Goal: Task Accomplishment & Management: Manage account settings

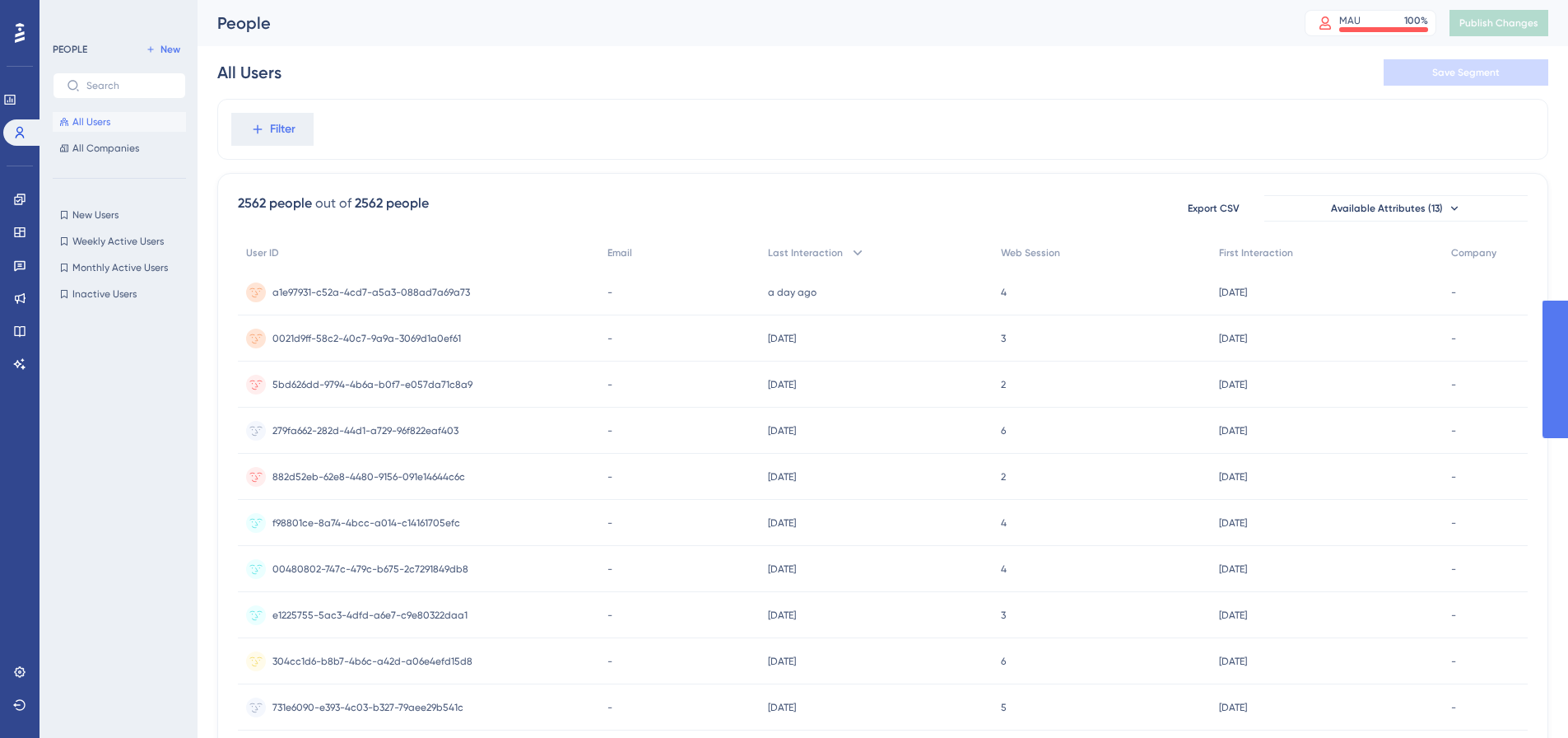
click at [1083, 48] on div "All Users Save Segment" at bounding box center [883, 72] width 1331 height 53
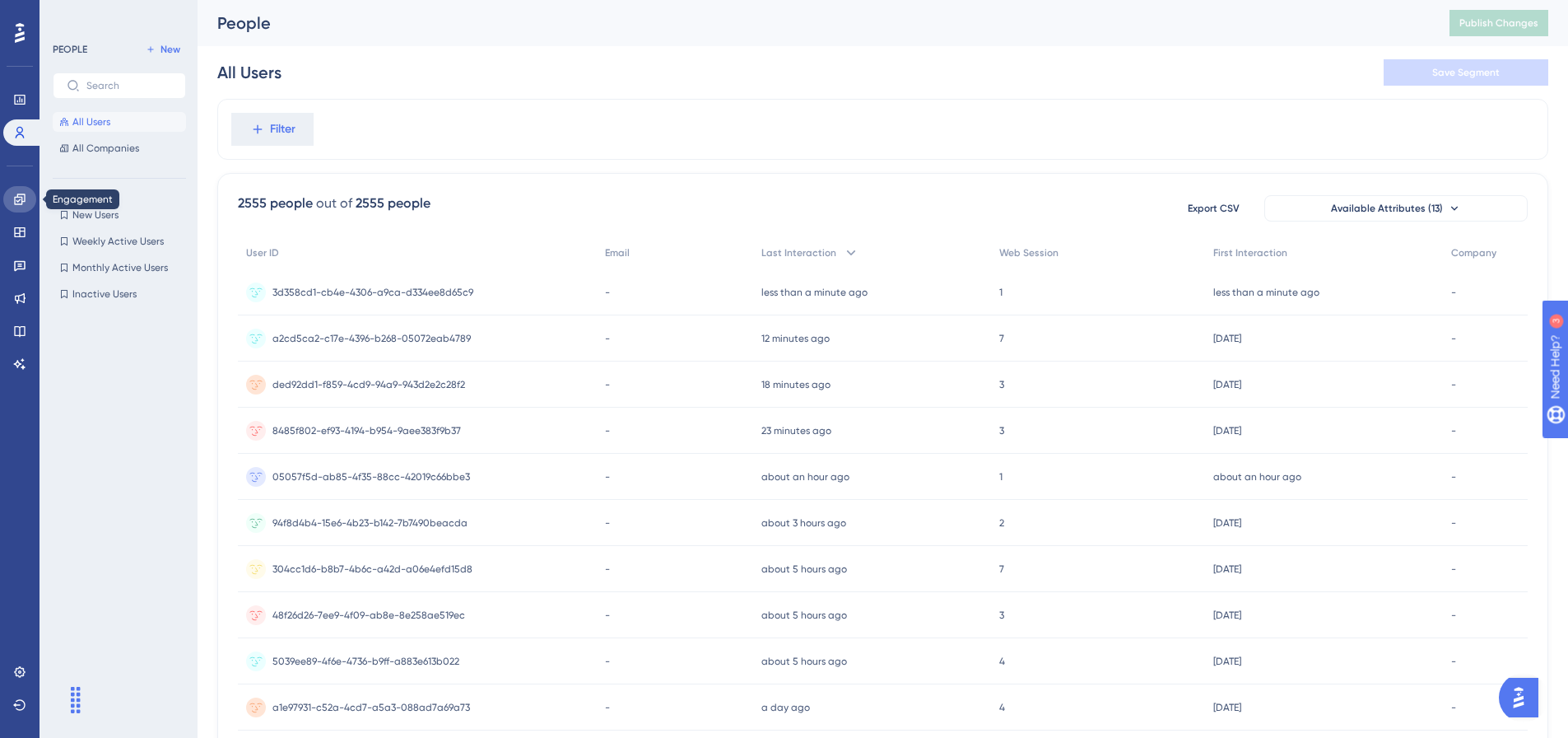
click at [25, 192] on link at bounding box center [19, 198] width 33 height 26
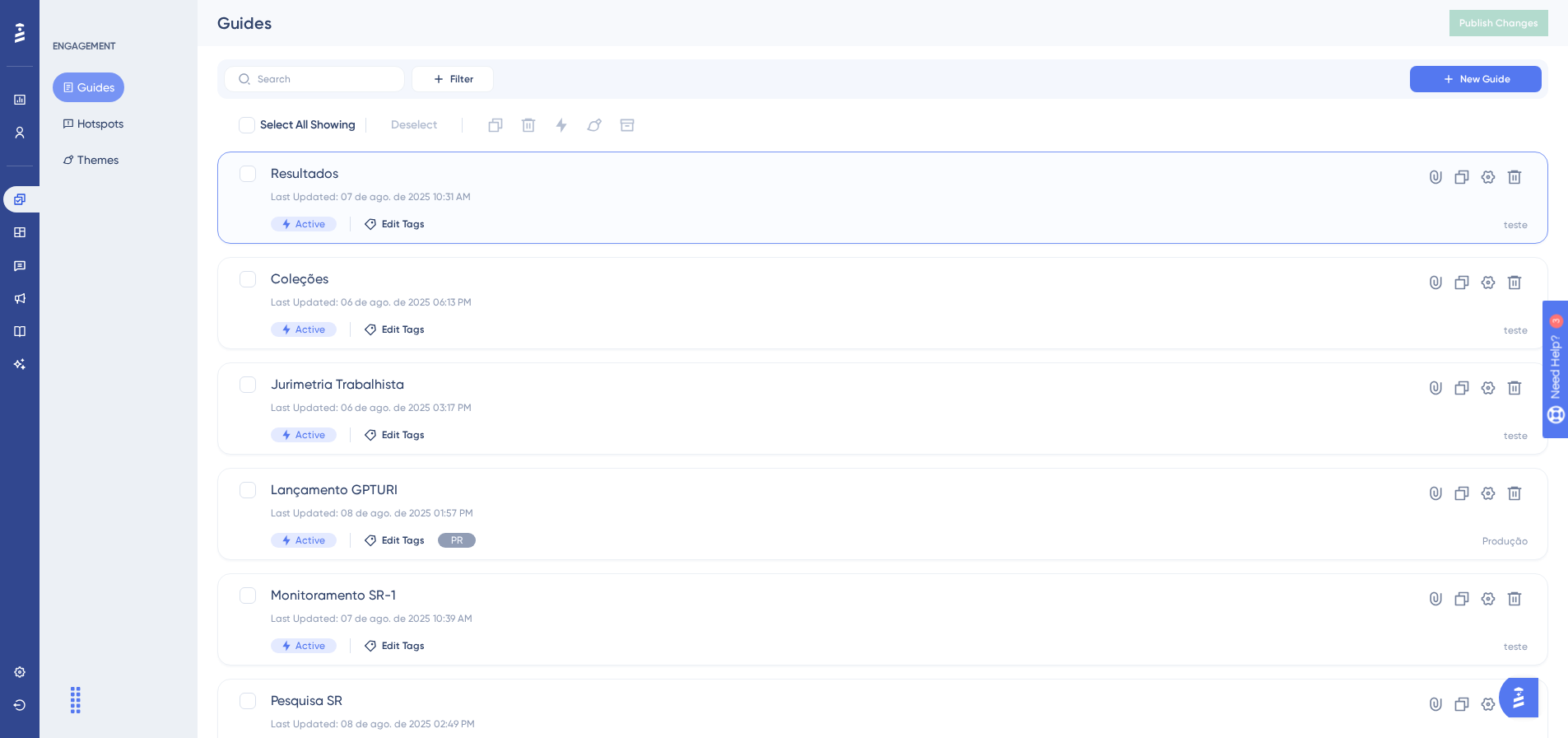
click at [535, 215] on div "Resultados Last Updated: 07 de ago. de 2025 10:31 AM Active Edit Tags" at bounding box center [818, 197] width 1093 height 67
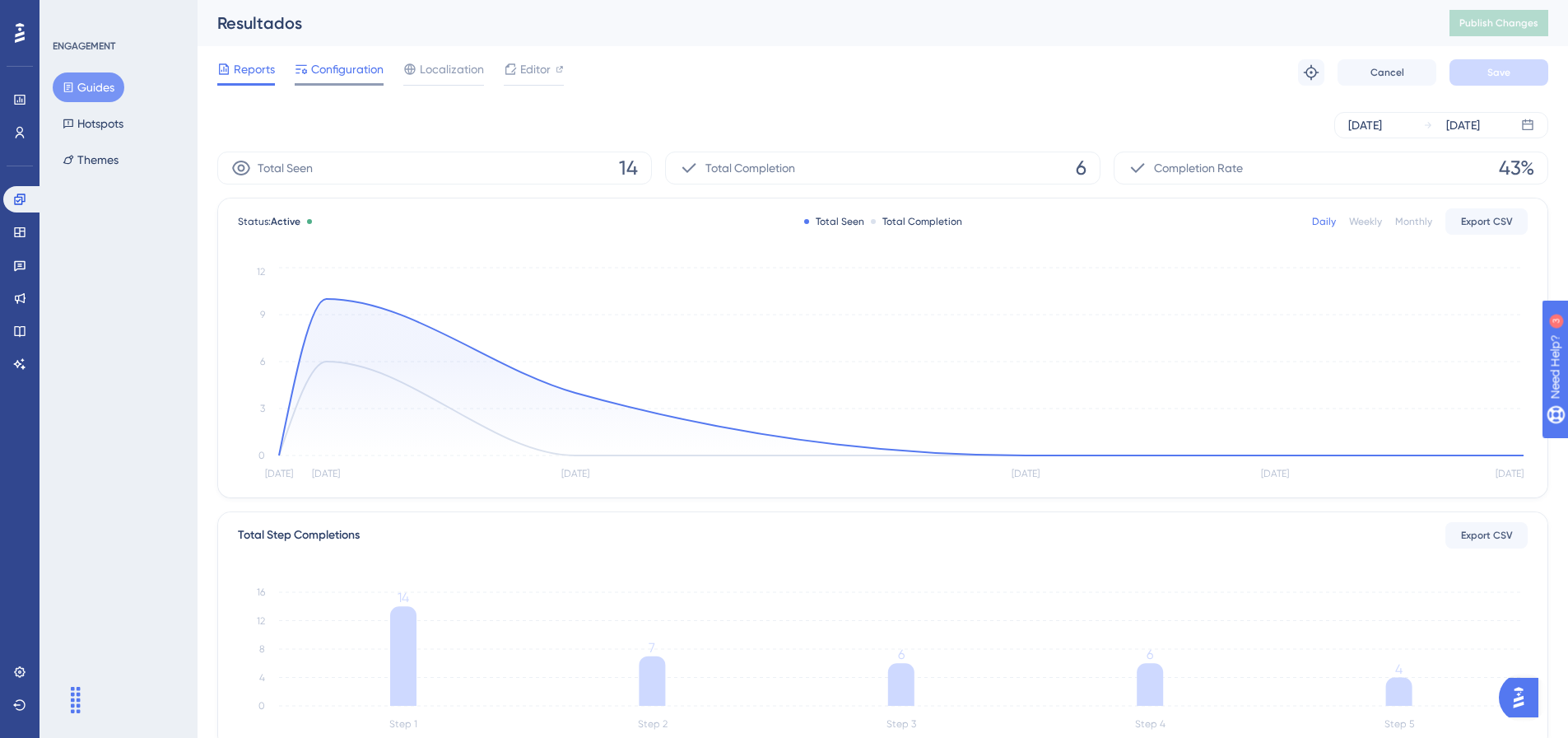
click at [367, 73] on span "Configuration" at bounding box center [348, 69] width 73 height 20
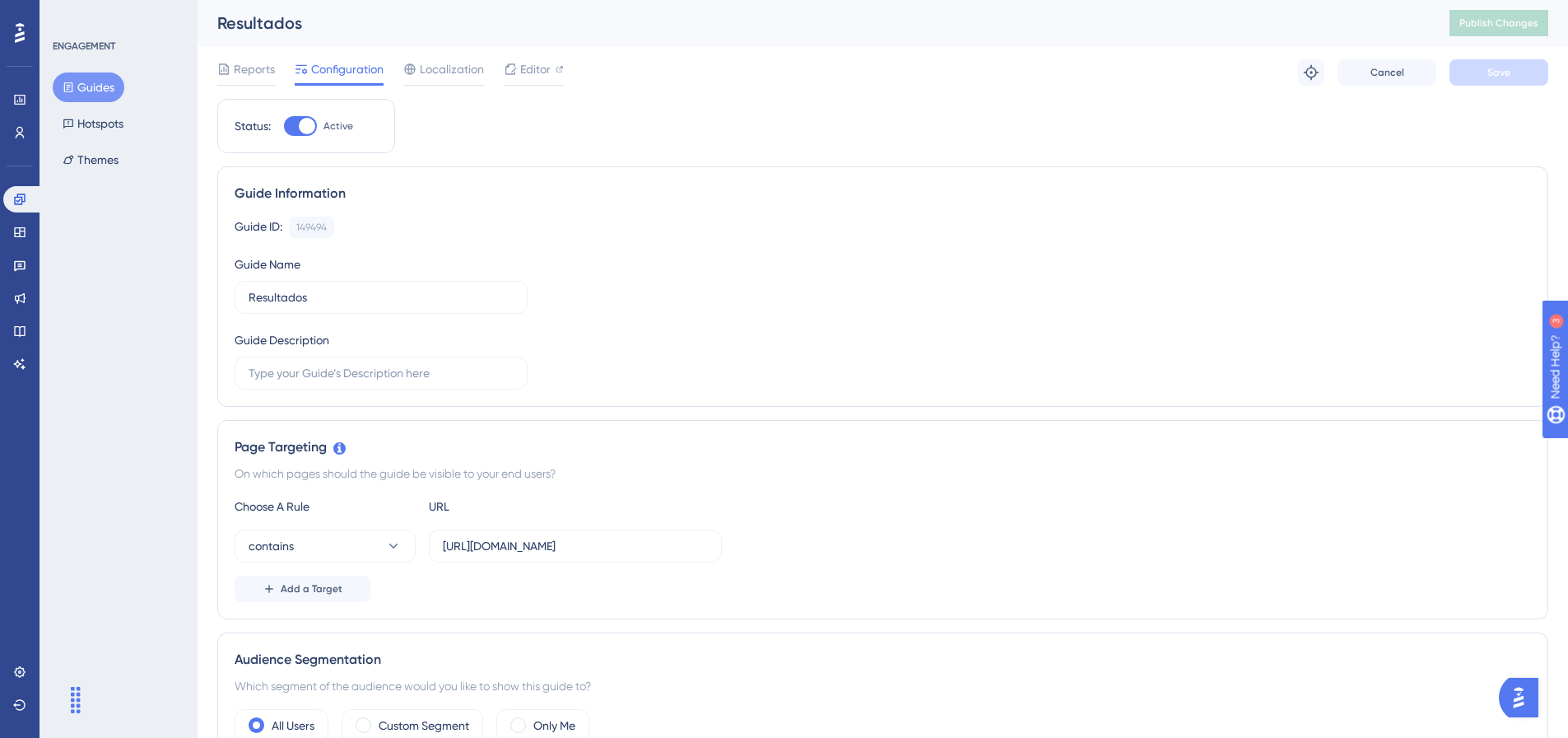
click at [314, 116] on div at bounding box center [300, 126] width 33 height 20
click at [284, 126] on input "Active" at bounding box center [283, 126] width 1 height 1
checkbox input "false"
click at [1484, 77] on button "Save" at bounding box center [1498, 72] width 99 height 26
click at [1518, 22] on span "Publish Changes" at bounding box center [1499, 23] width 79 height 13
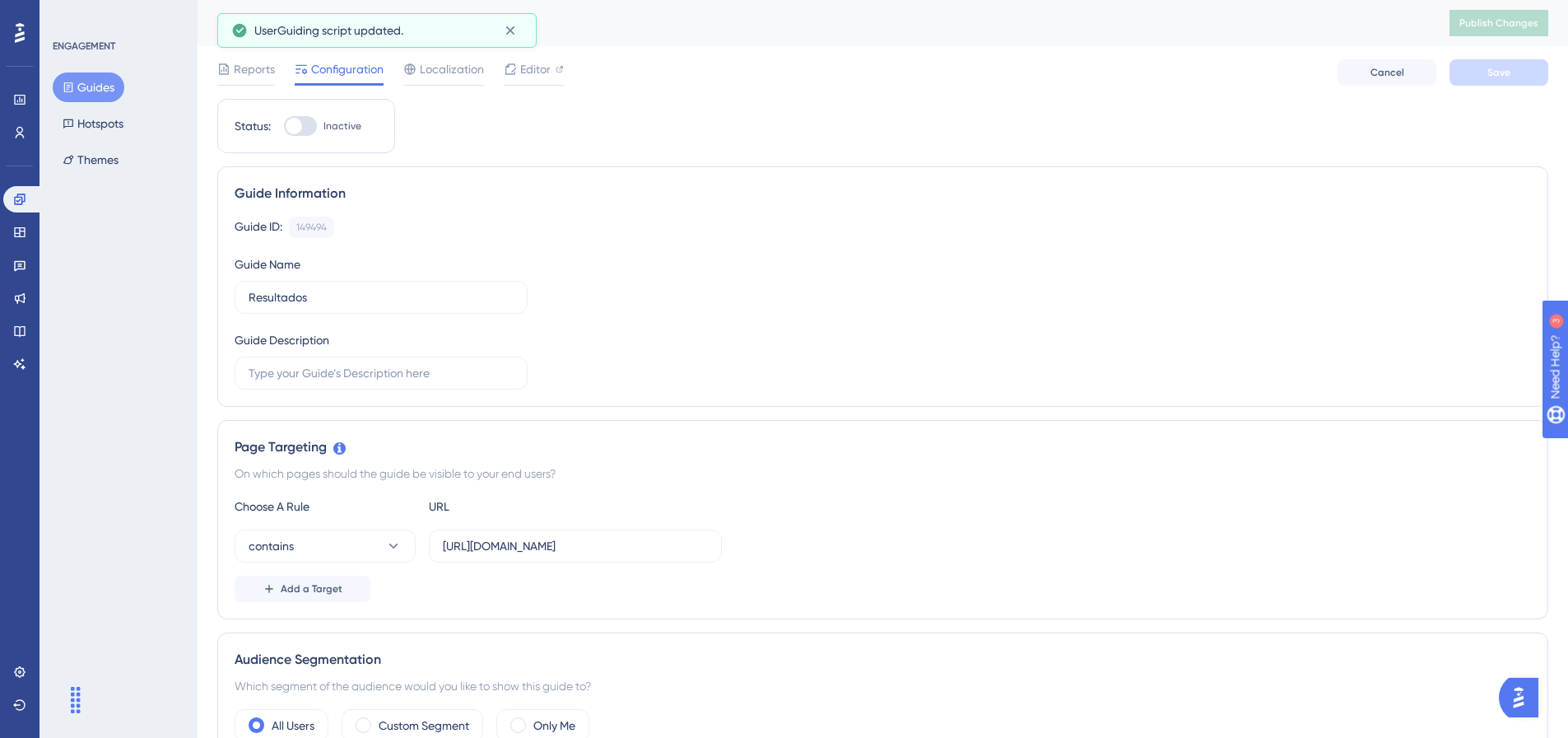
click at [108, 85] on button "Guides" at bounding box center [88, 87] width 72 height 30
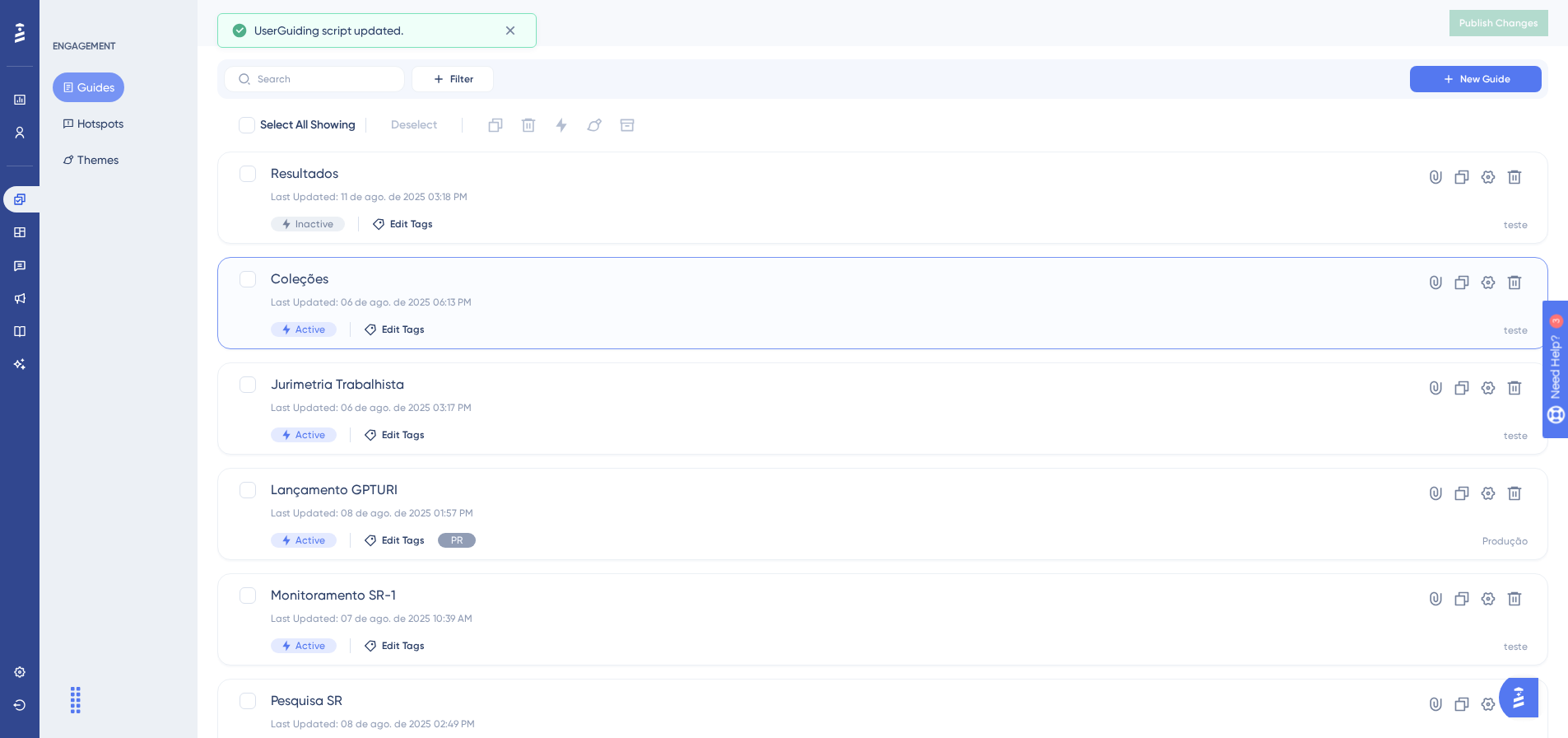
click at [451, 310] on div "Coleções Last Updated: 06 de ago. de 2025 06:13 PM Active Edit Tags" at bounding box center [818, 303] width 1093 height 67
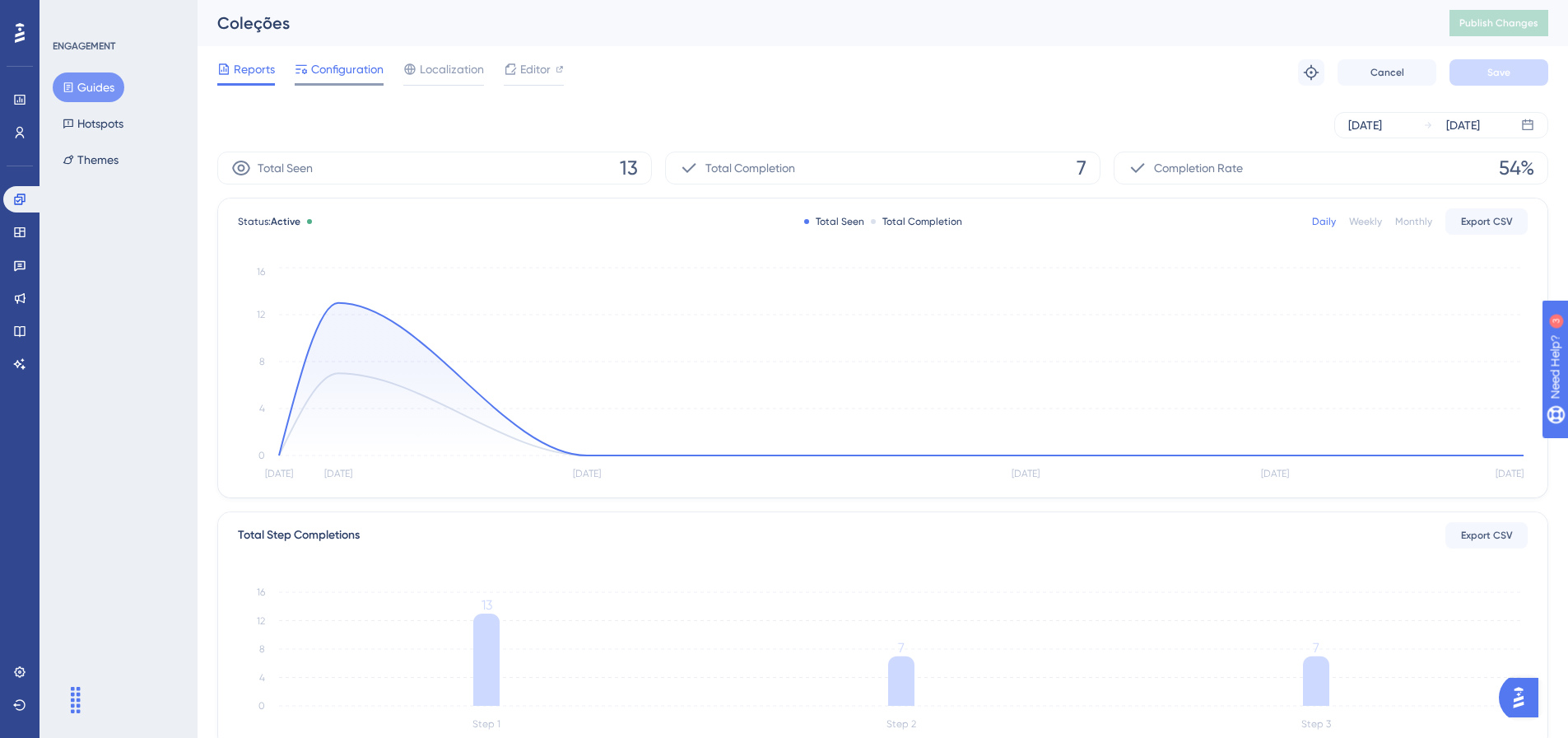
click at [364, 75] on span "Configuration" at bounding box center [348, 69] width 73 height 20
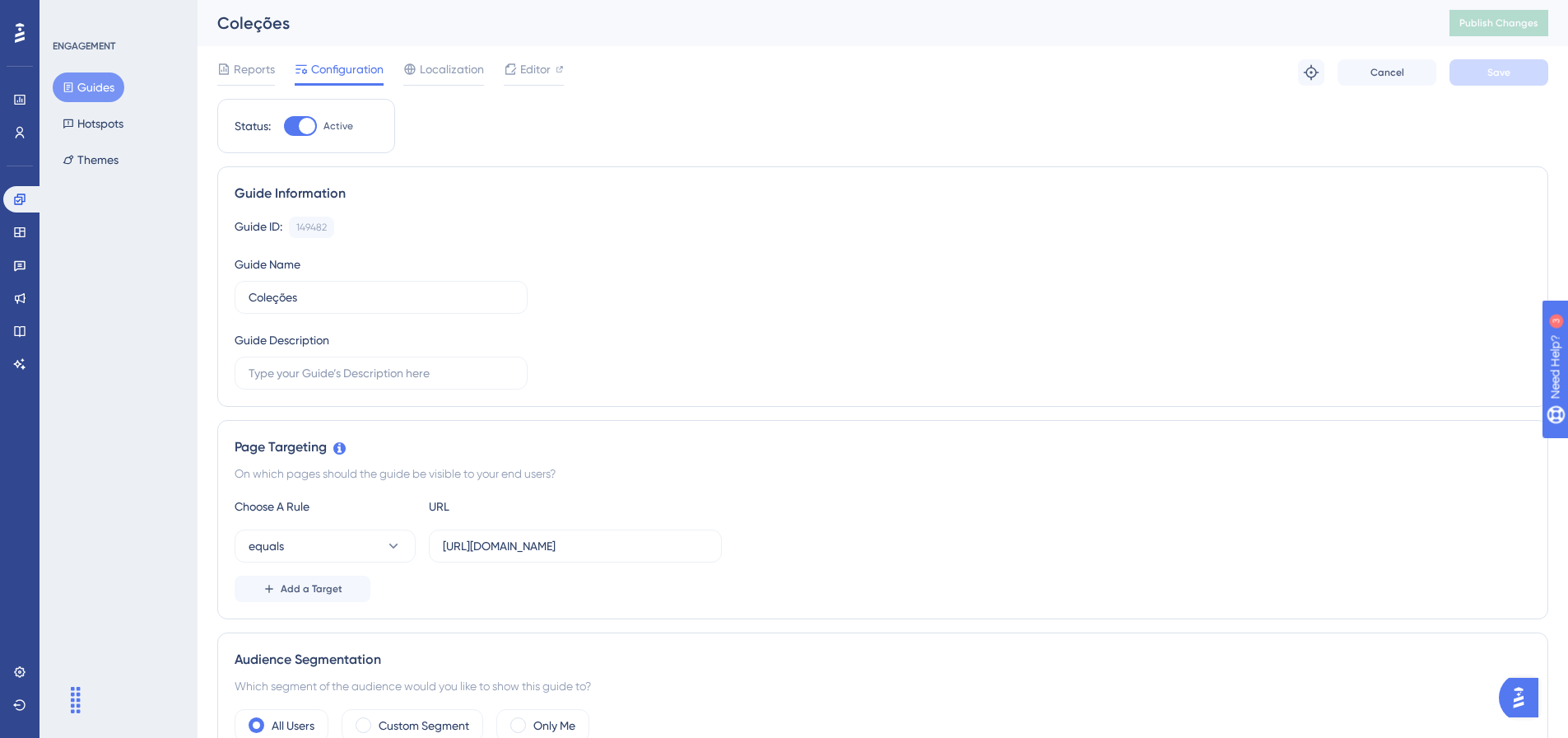
drag, startPoint x: 302, startPoint y: 131, endPoint x: 1002, endPoint y: 127, distance: 700.0
click at [303, 131] on div at bounding box center [307, 126] width 16 height 16
click at [284, 127] on input "Active" at bounding box center [283, 126] width 1 height 1
checkbox input "false"
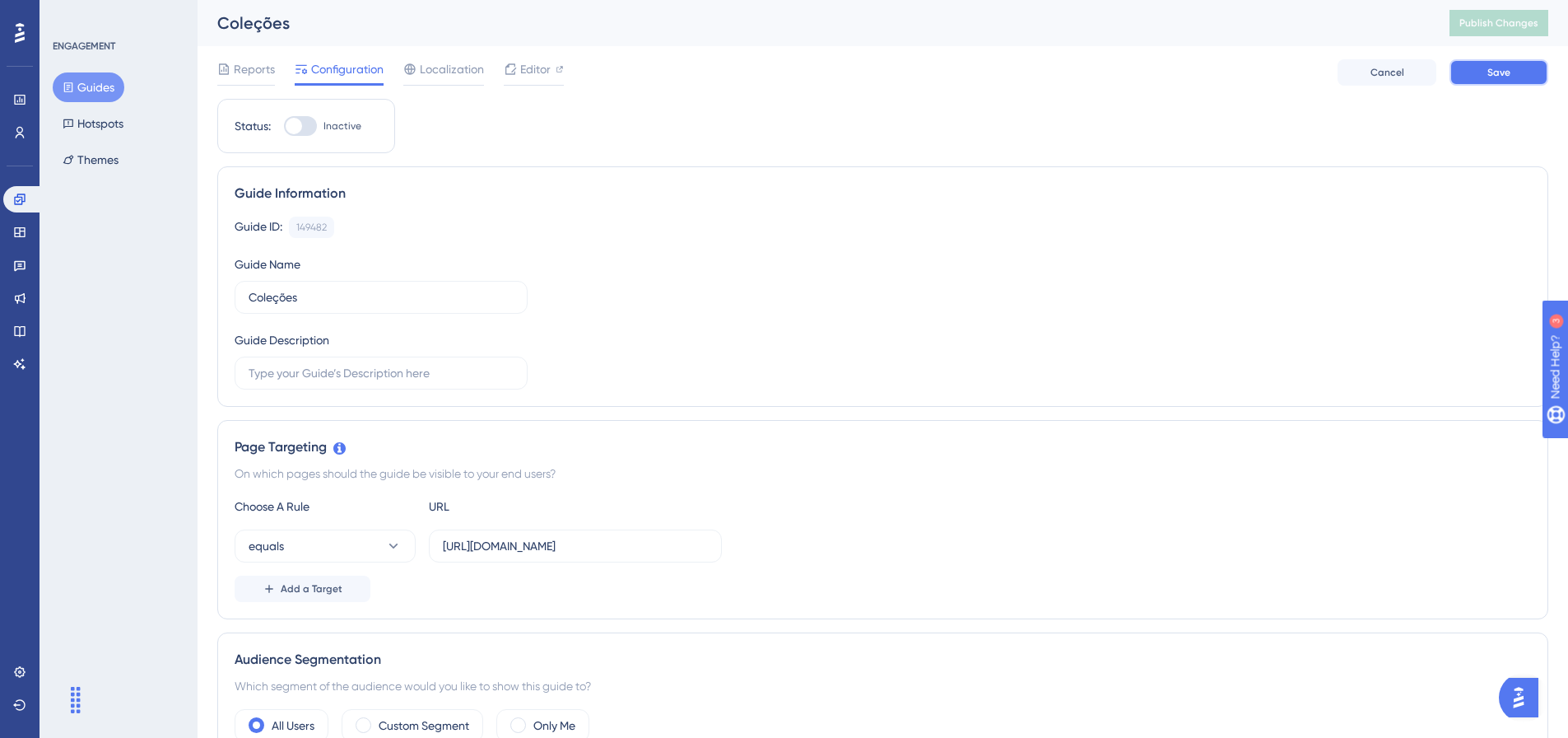
click at [1519, 69] on button "Save" at bounding box center [1498, 72] width 99 height 26
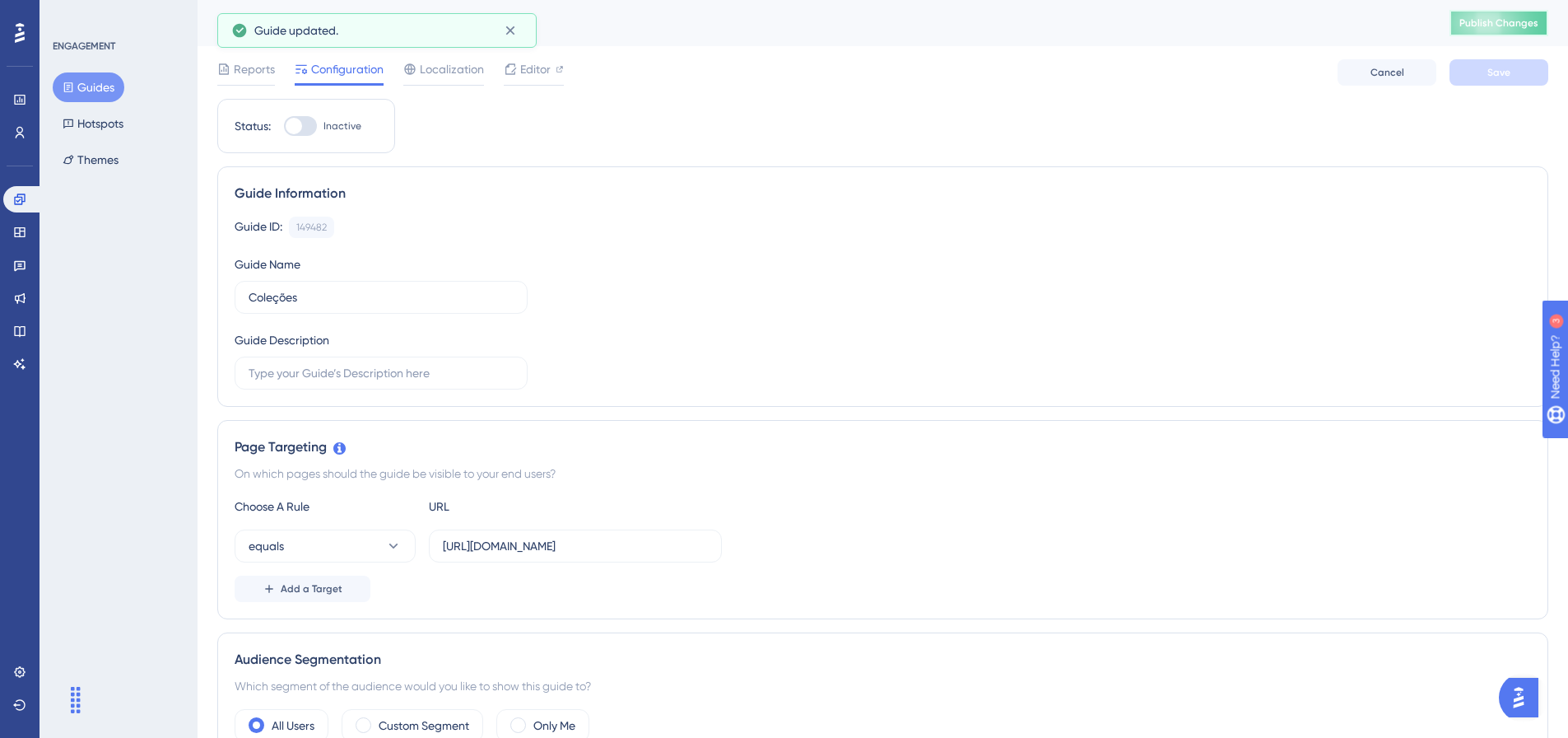
click at [1520, 26] on span "Publish Changes" at bounding box center [1499, 23] width 79 height 13
click at [101, 95] on button "Guides" at bounding box center [88, 87] width 72 height 30
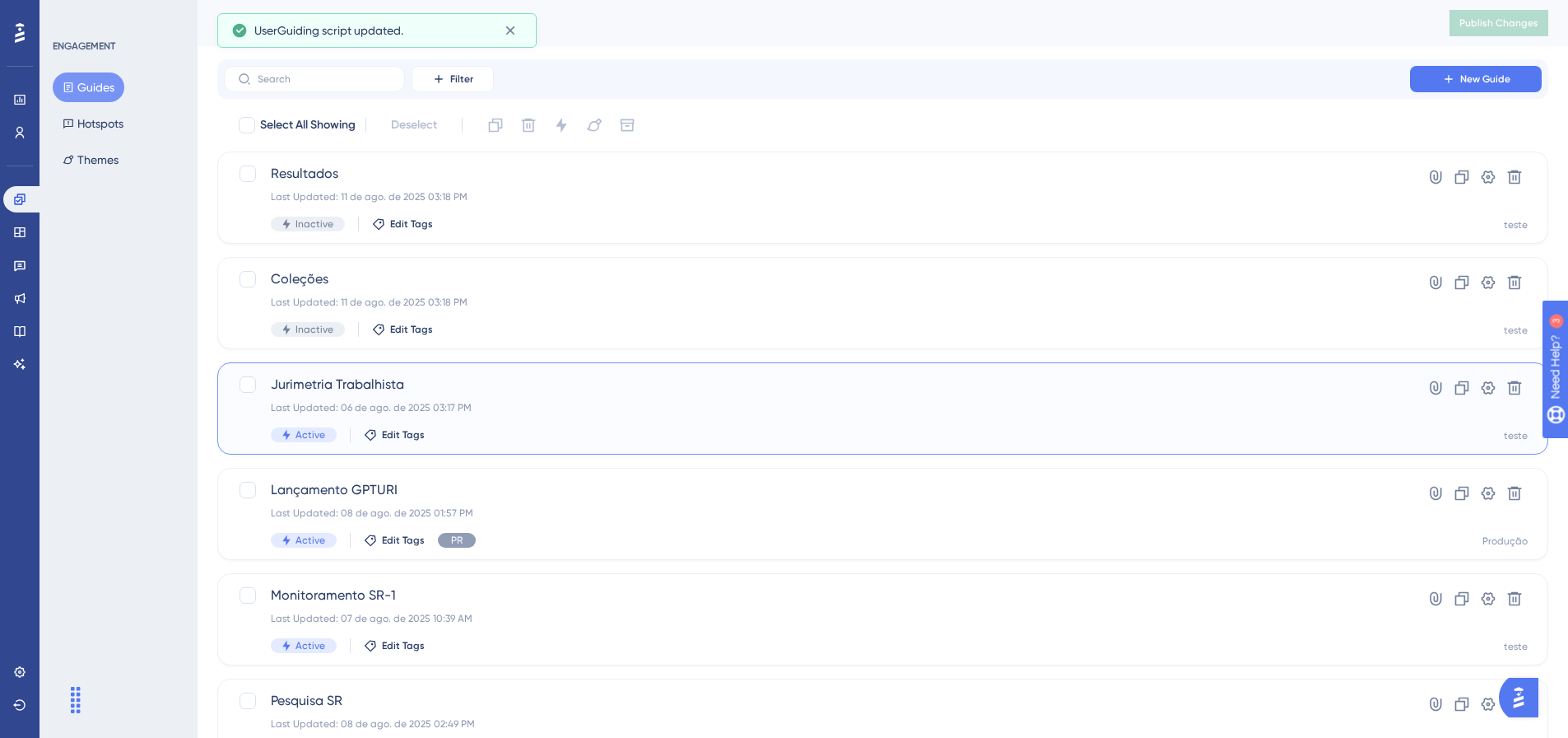
click at [529, 386] on span "Jurimetria Trabalhista" at bounding box center [818, 384] width 1093 height 20
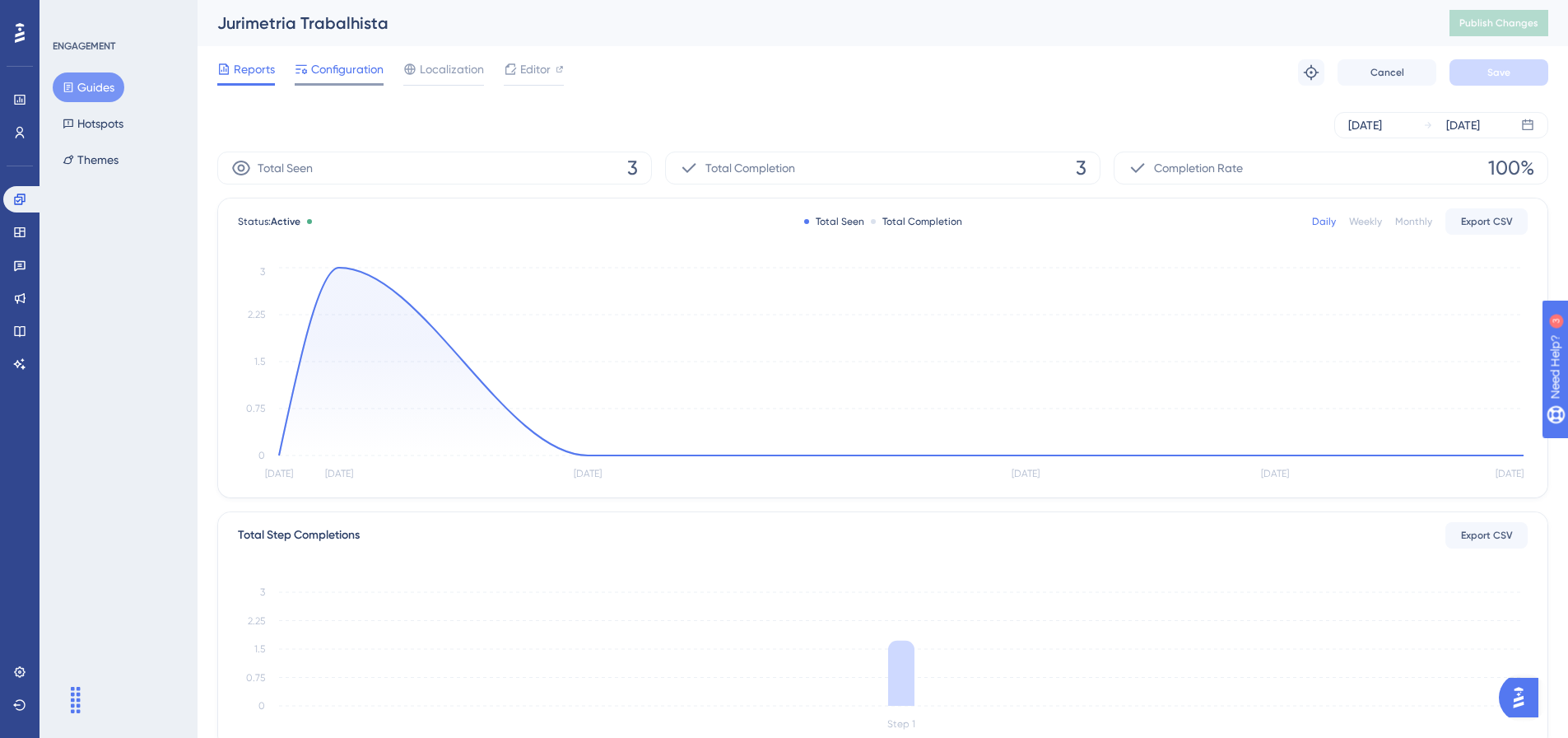
click at [364, 60] on span "Configuration" at bounding box center [348, 69] width 73 height 20
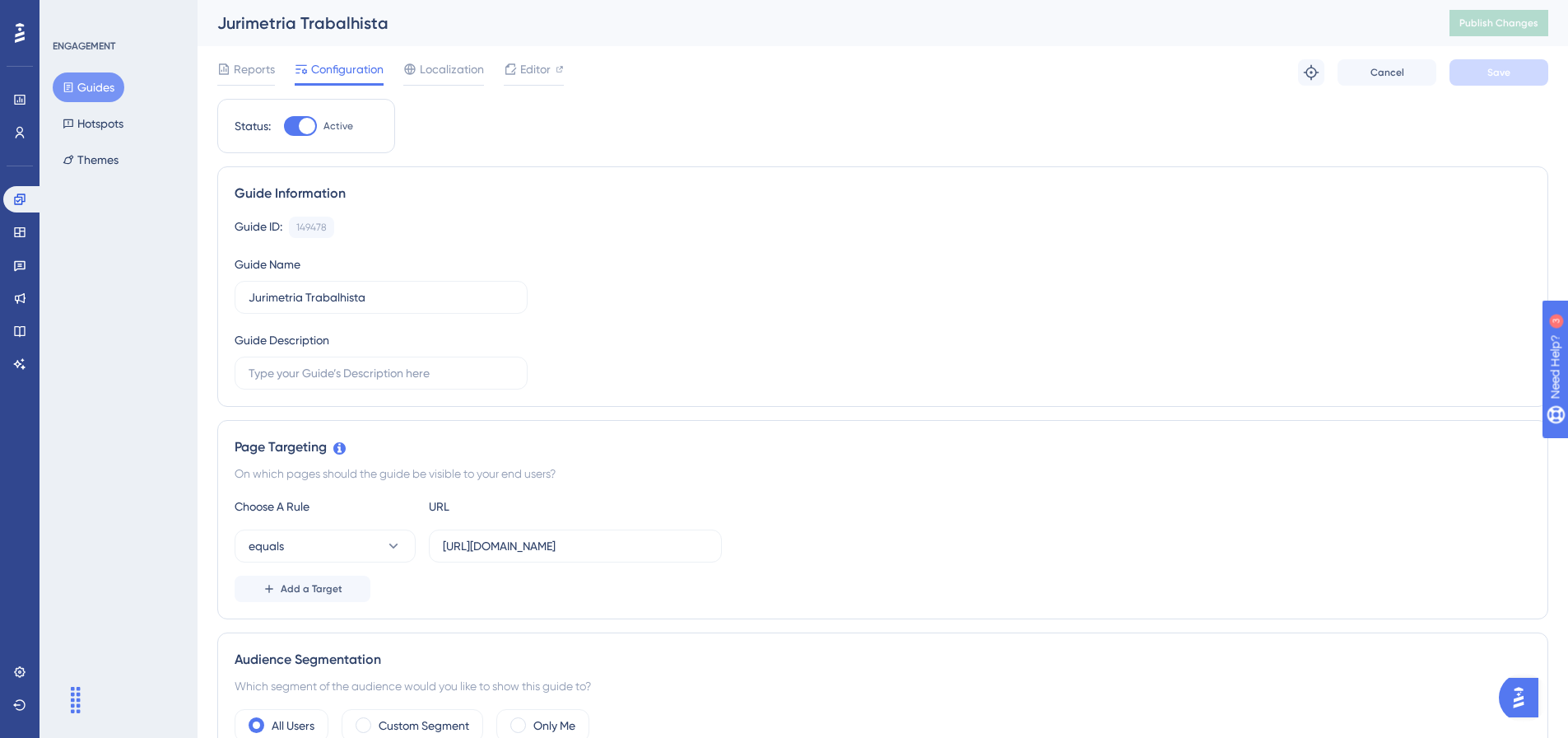
click at [312, 127] on div at bounding box center [307, 126] width 16 height 16
click at [284, 127] on input "Active" at bounding box center [283, 126] width 1 height 1
checkbox input "false"
click at [1465, 69] on button "Save" at bounding box center [1498, 72] width 99 height 26
click at [1504, 19] on span "Publish Changes" at bounding box center [1499, 23] width 79 height 13
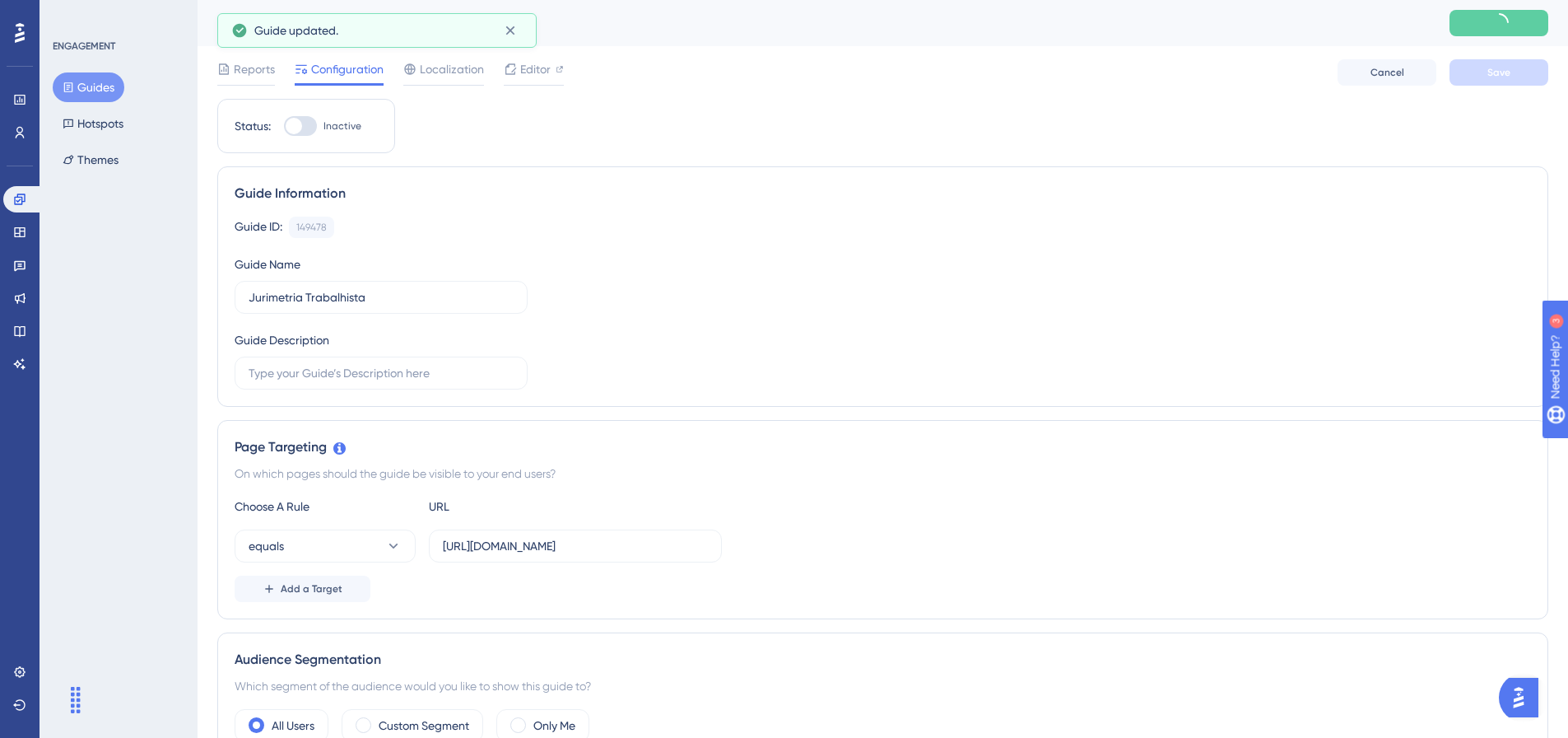
click at [88, 70] on div "ENGAGEMENT Guides Hotspots Themes" at bounding box center [119, 106] width 133 height 135
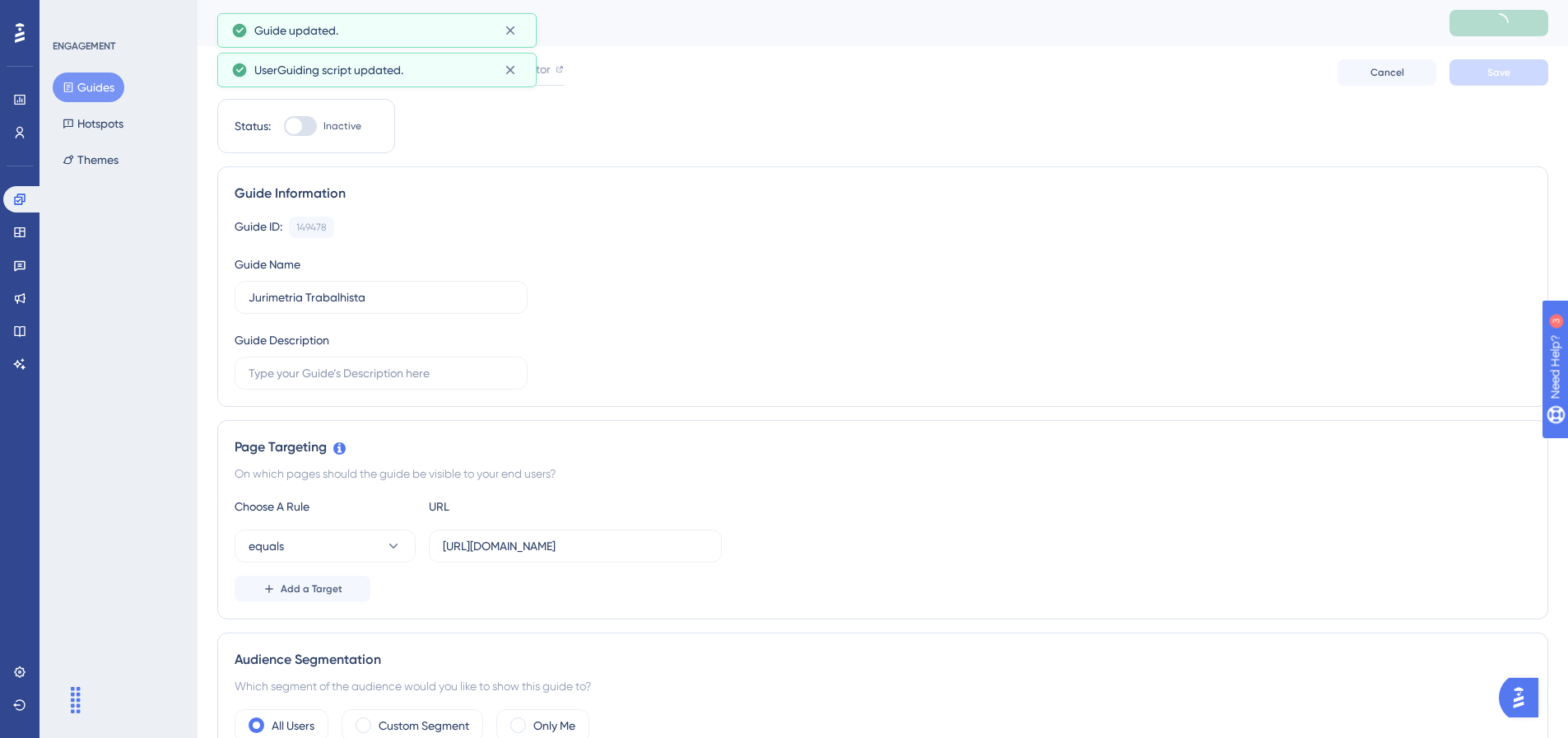
click at [102, 83] on button "Guides" at bounding box center [88, 87] width 72 height 30
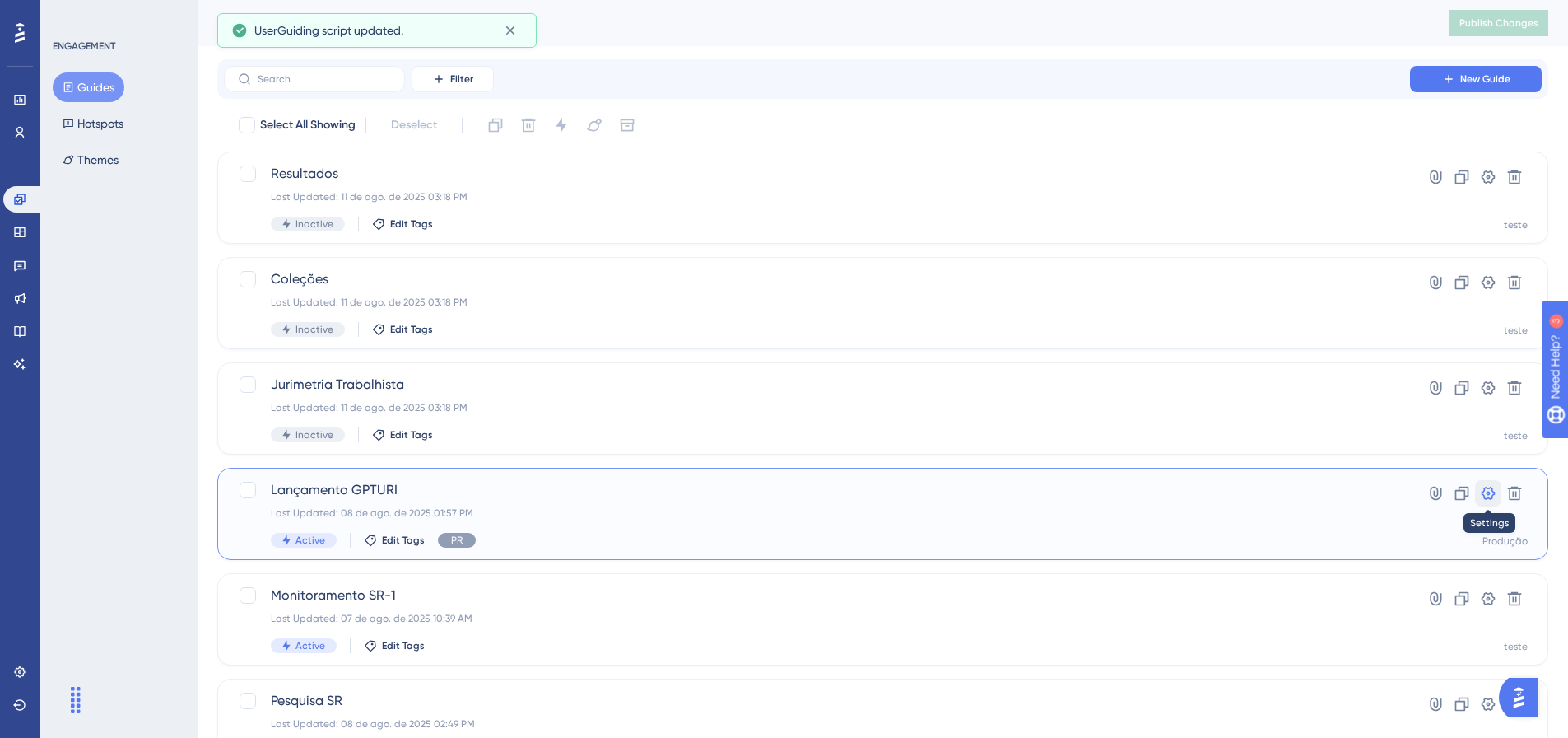
click at [1498, 493] on button at bounding box center [1487, 493] width 26 height 26
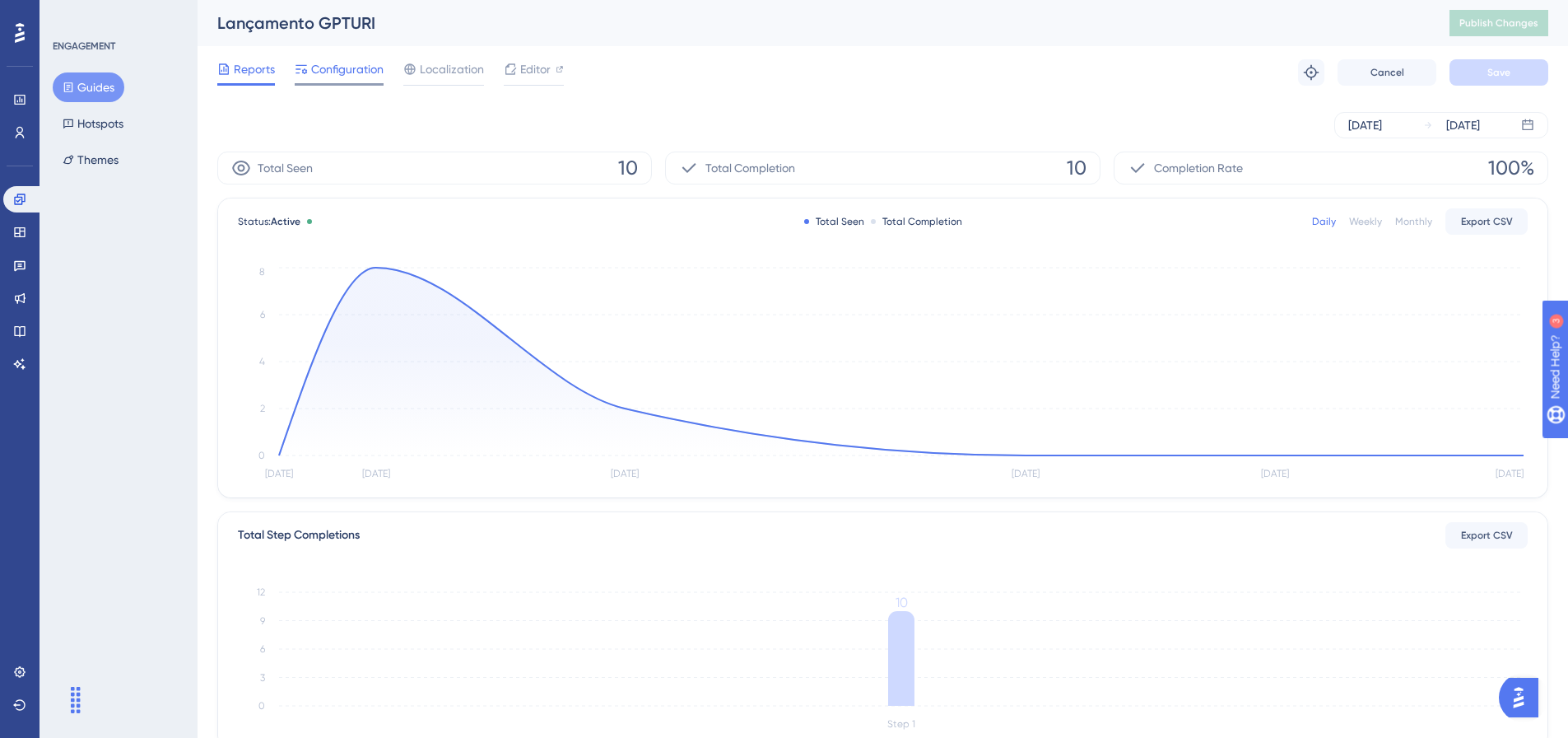
click at [350, 68] on span "Configuration" at bounding box center [348, 69] width 73 height 20
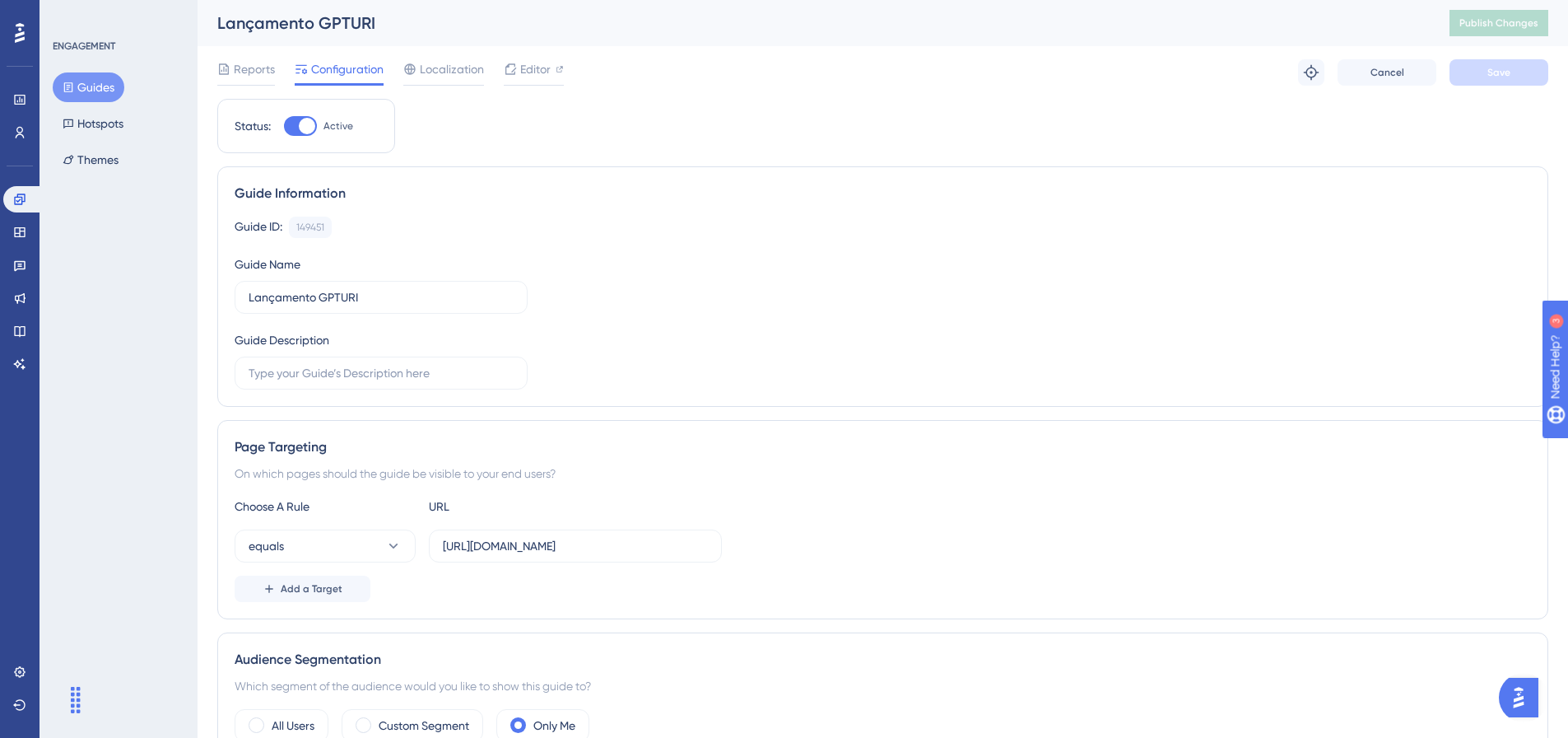
click at [302, 127] on div at bounding box center [307, 126] width 16 height 16
click at [284, 127] on input "Active" at bounding box center [283, 126] width 1 height 1
checkbox input "false"
click at [1539, 79] on button "Save" at bounding box center [1498, 72] width 99 height 26
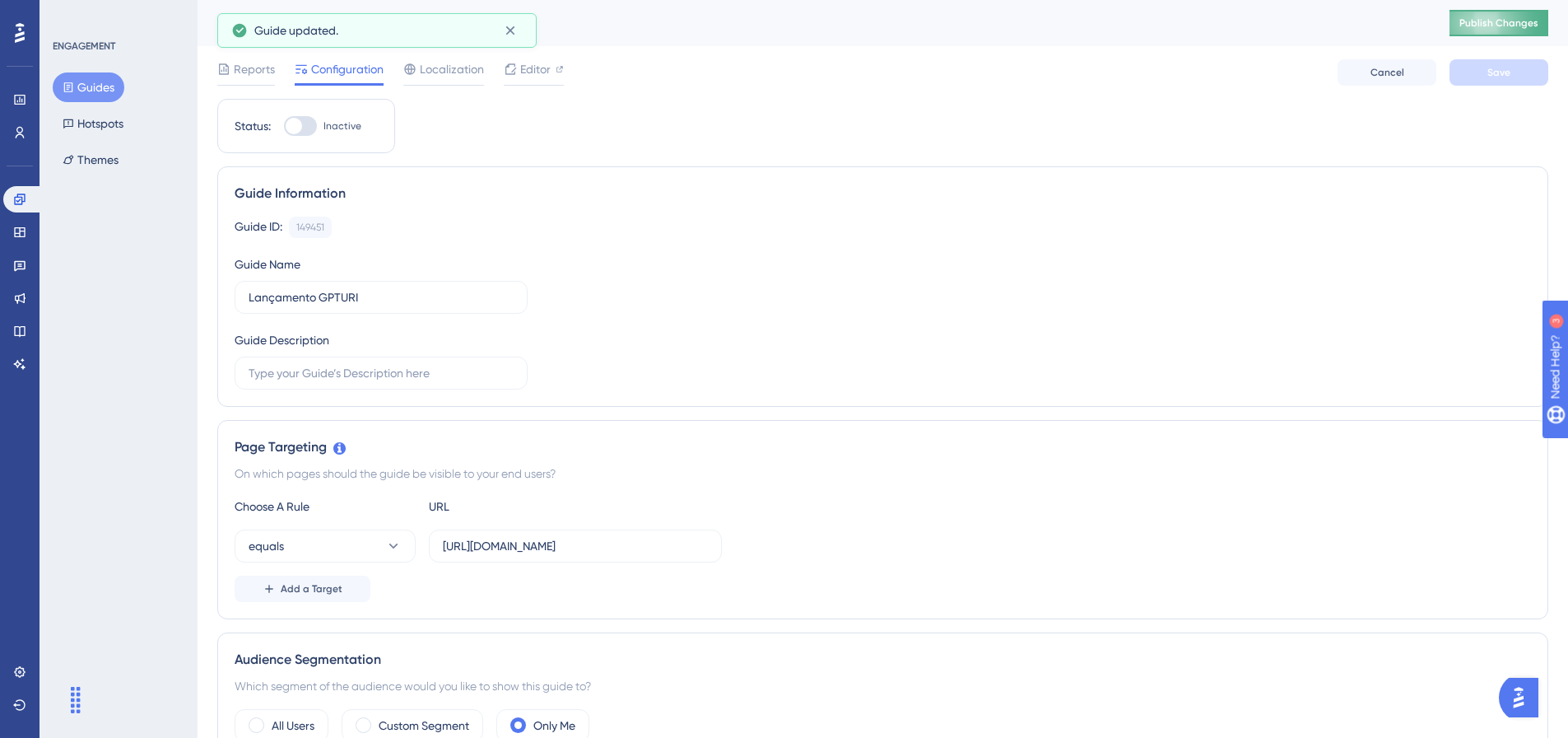
click at [1530, 24] on span "Publish Changes" at bounding box center [1499, 23] width 79 height 13
click at [81, 81] on button "Guides" at bounding box center [88, 87] width 72 height 30
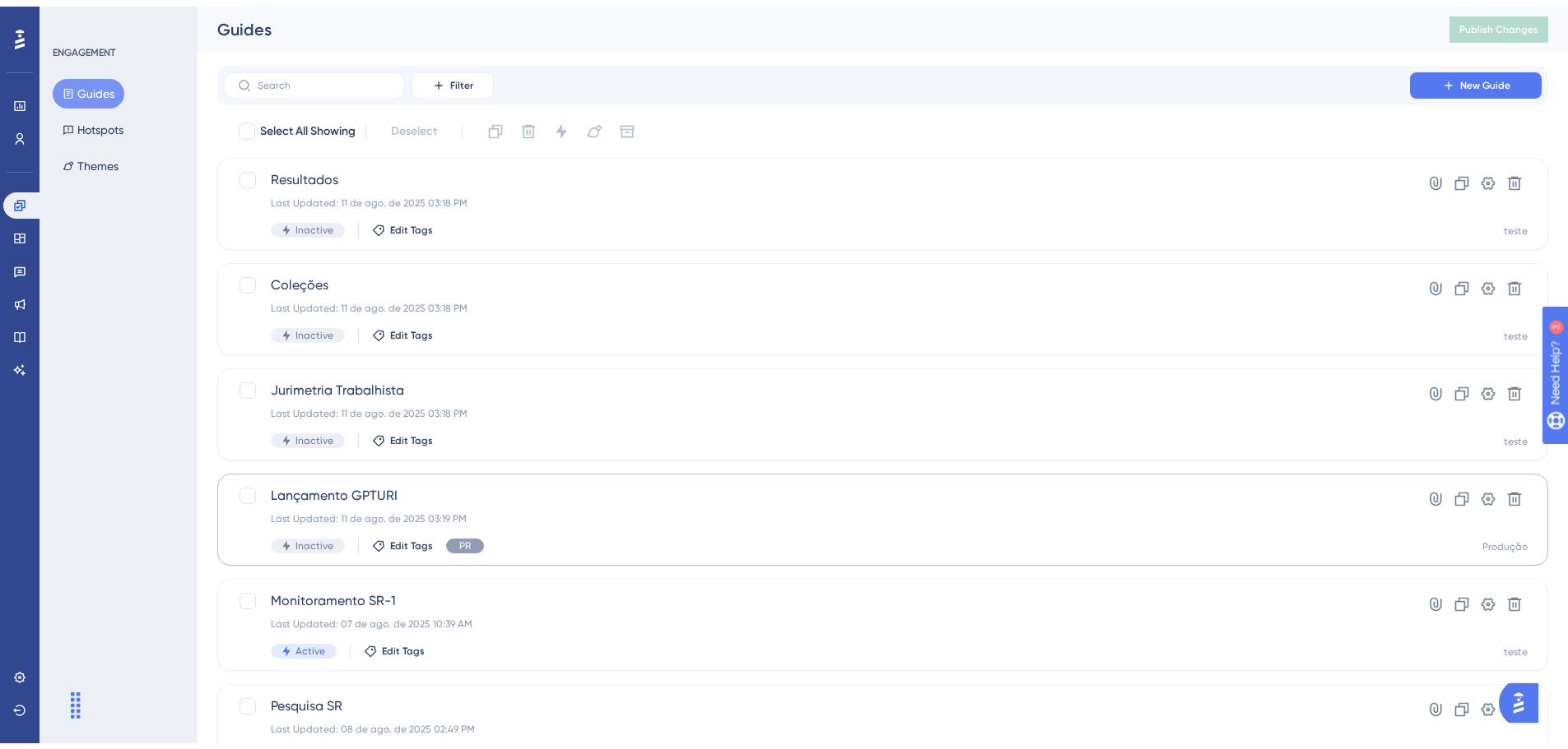
scroll to position [73, 0]
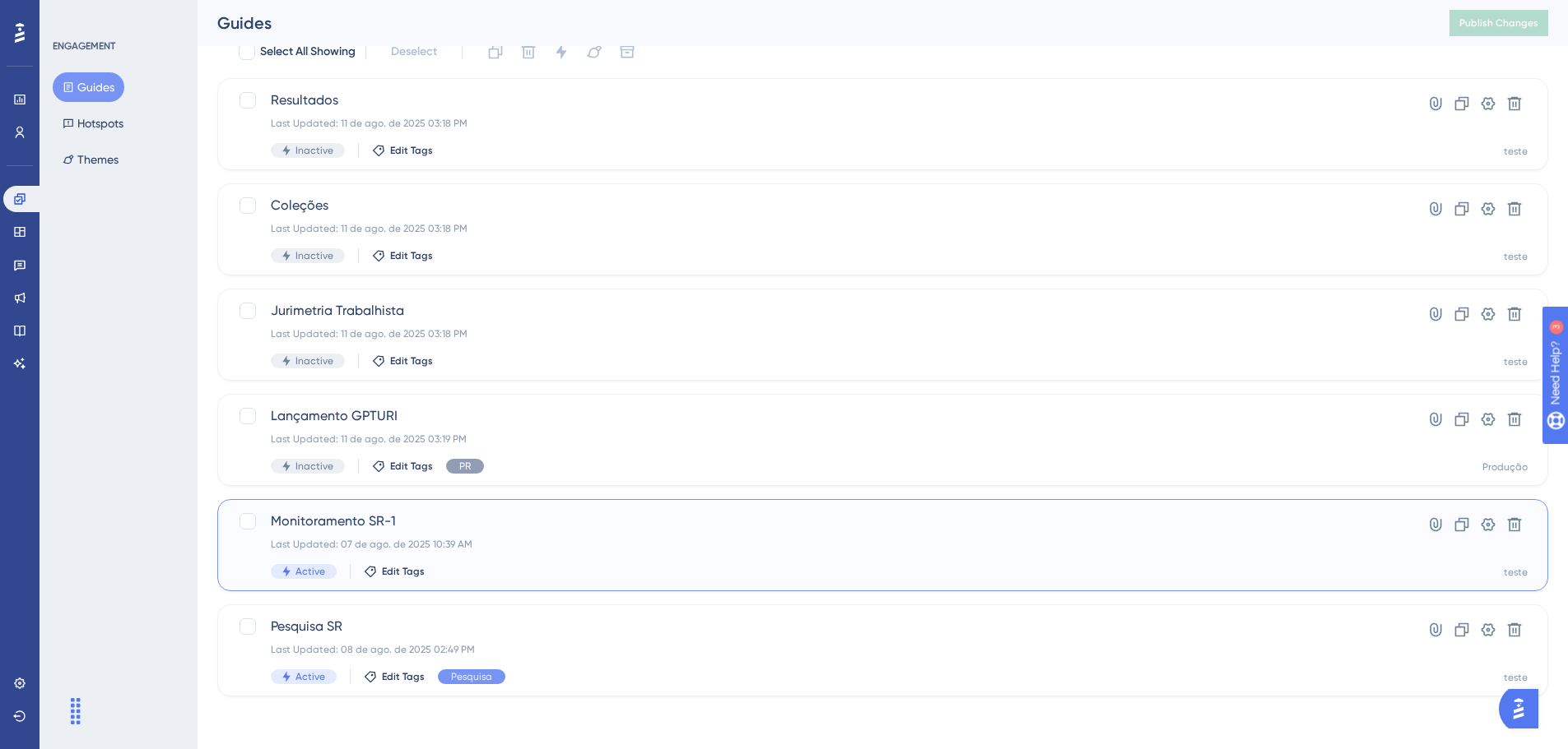
click at [583, 548] on div "Last Updated: 07 de ago. de 2025 10:39 AM" at bounding box center [818, 545] width 1093 height 13
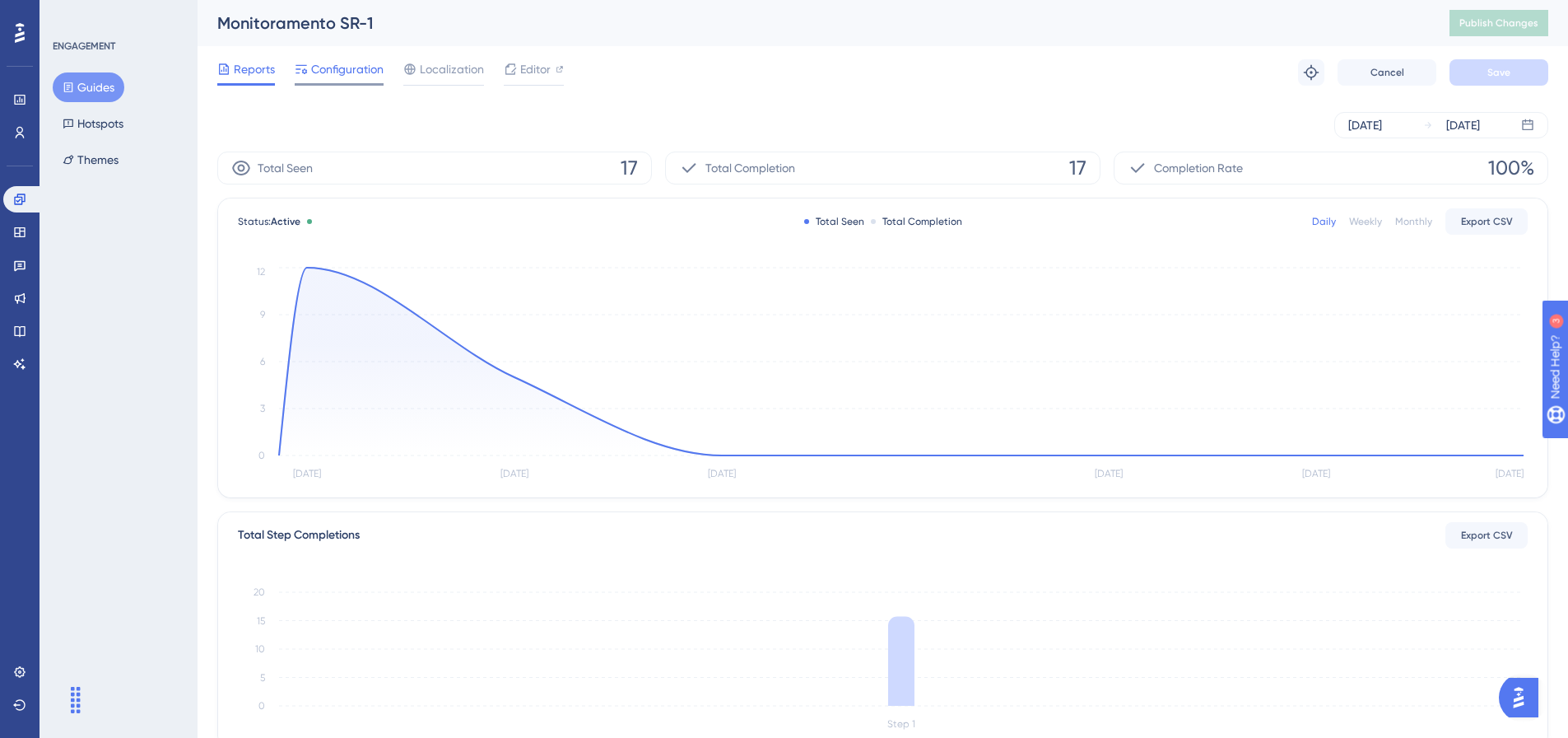
click at [337, 73] on span "Configuration" at bounding box center [348, 69] width 73 height 20
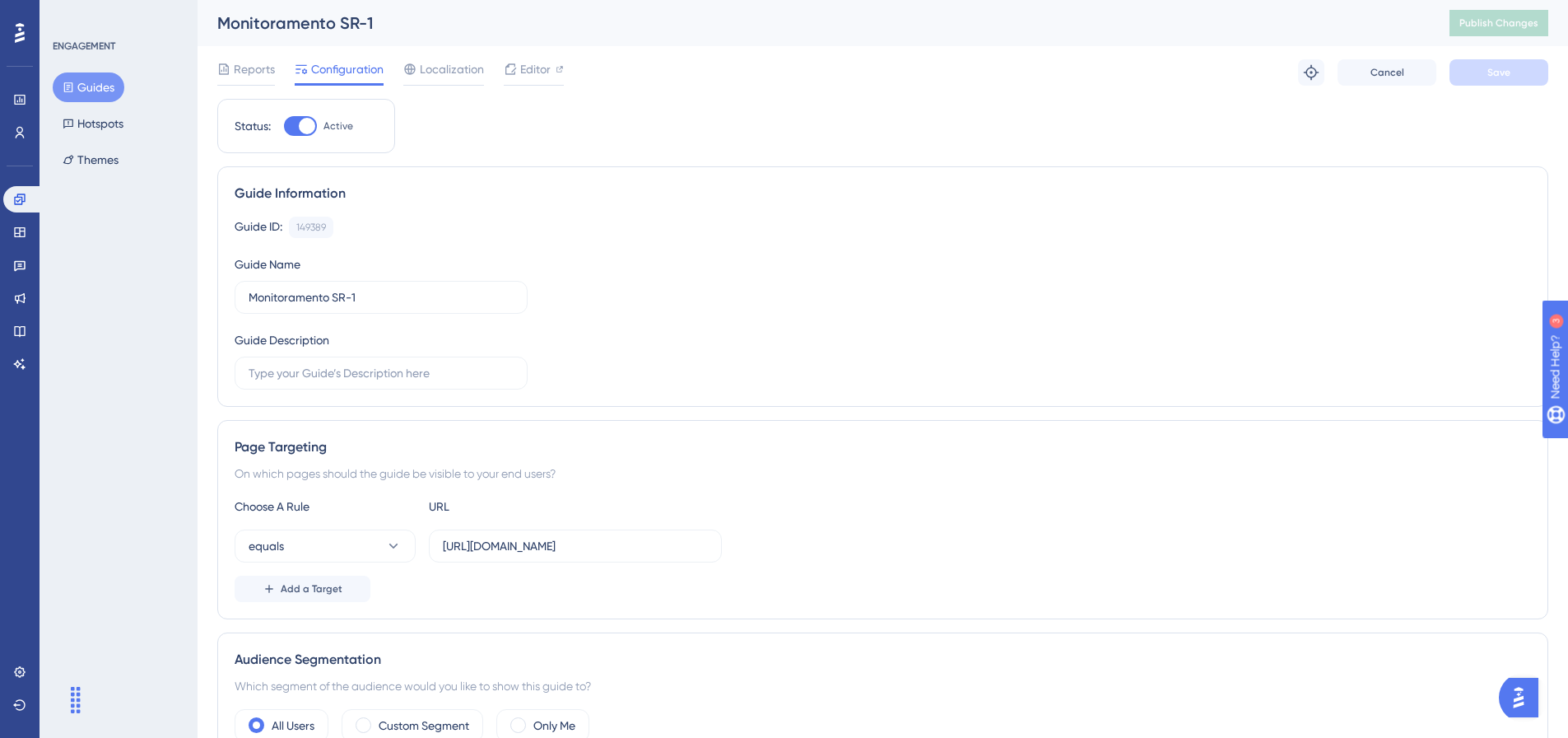
click at [311, 117] on div at bounding box center [300, 126] width 33 height 20
click at [284, 126] on input "Active" at bounding box center [283, 126] width 1 height 1
checkbox input "false"
click at [1499, 67] on span "Save" at bounding box center [1499, 73] width 23 height 13
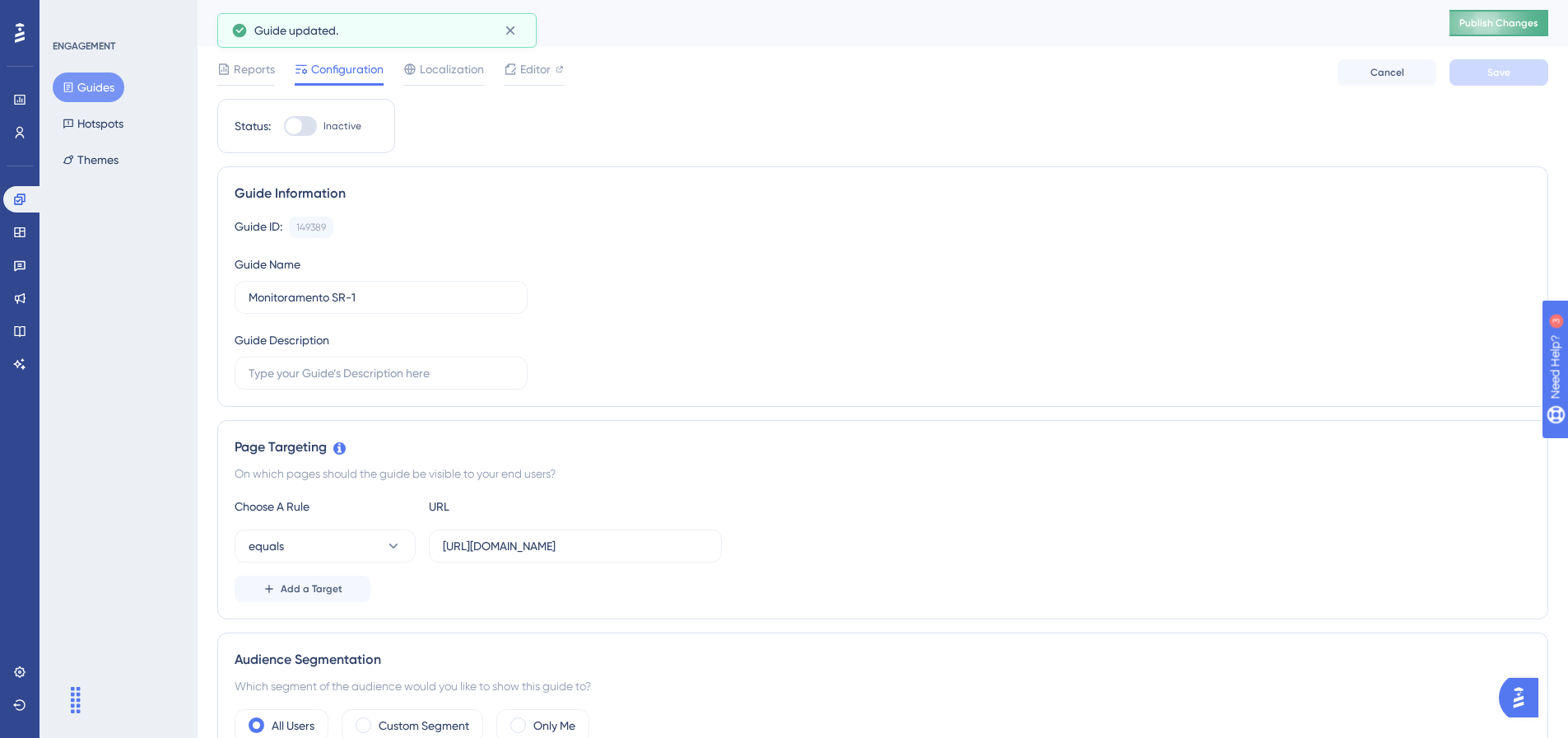
click at [1517, 17] on span "Publish Changes" at bounding box center [1499, 23] width 79 height 13
click at [90, 94] on button "Guides" at bounding box center [88, 87] width 72 height 30
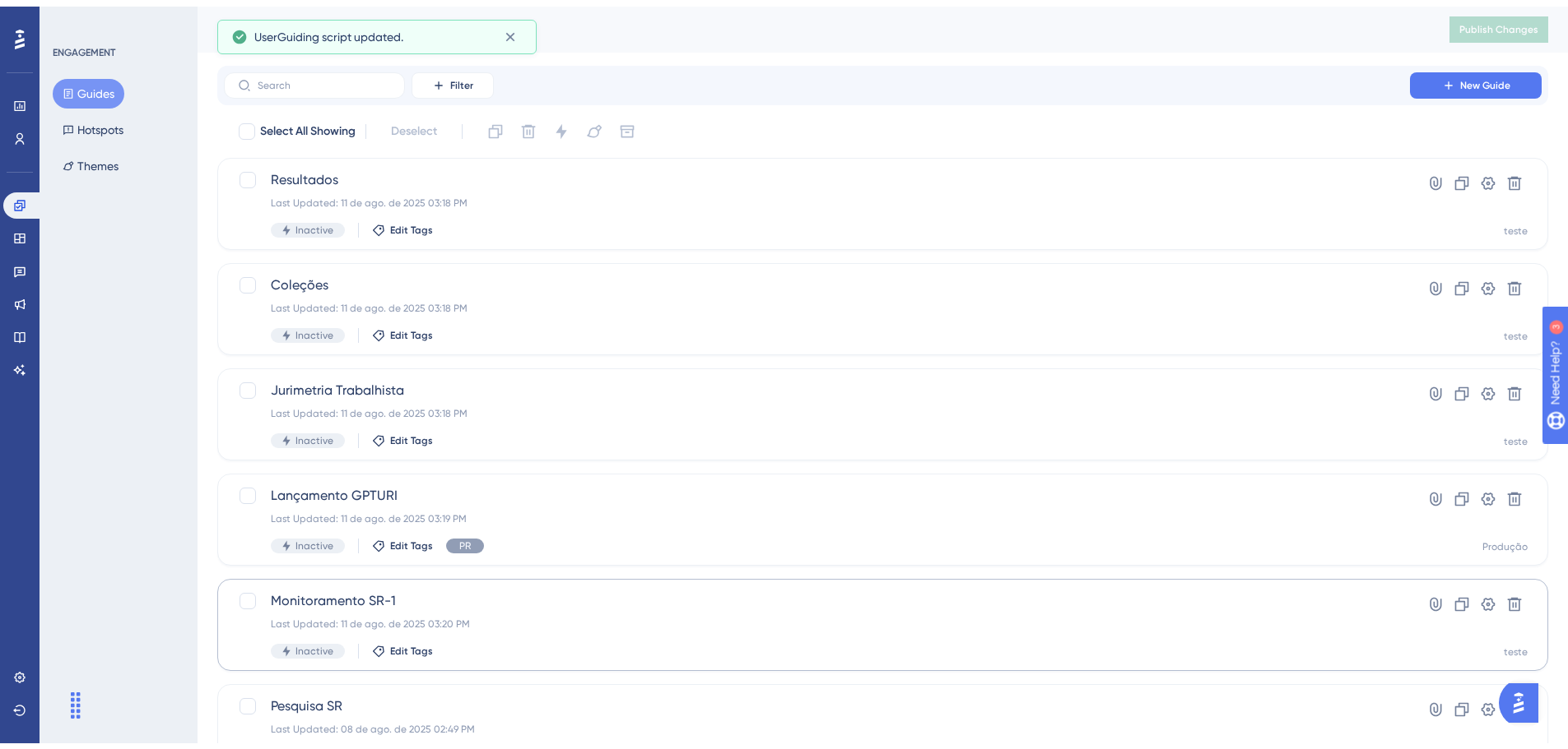
scroll to position [73, 0]
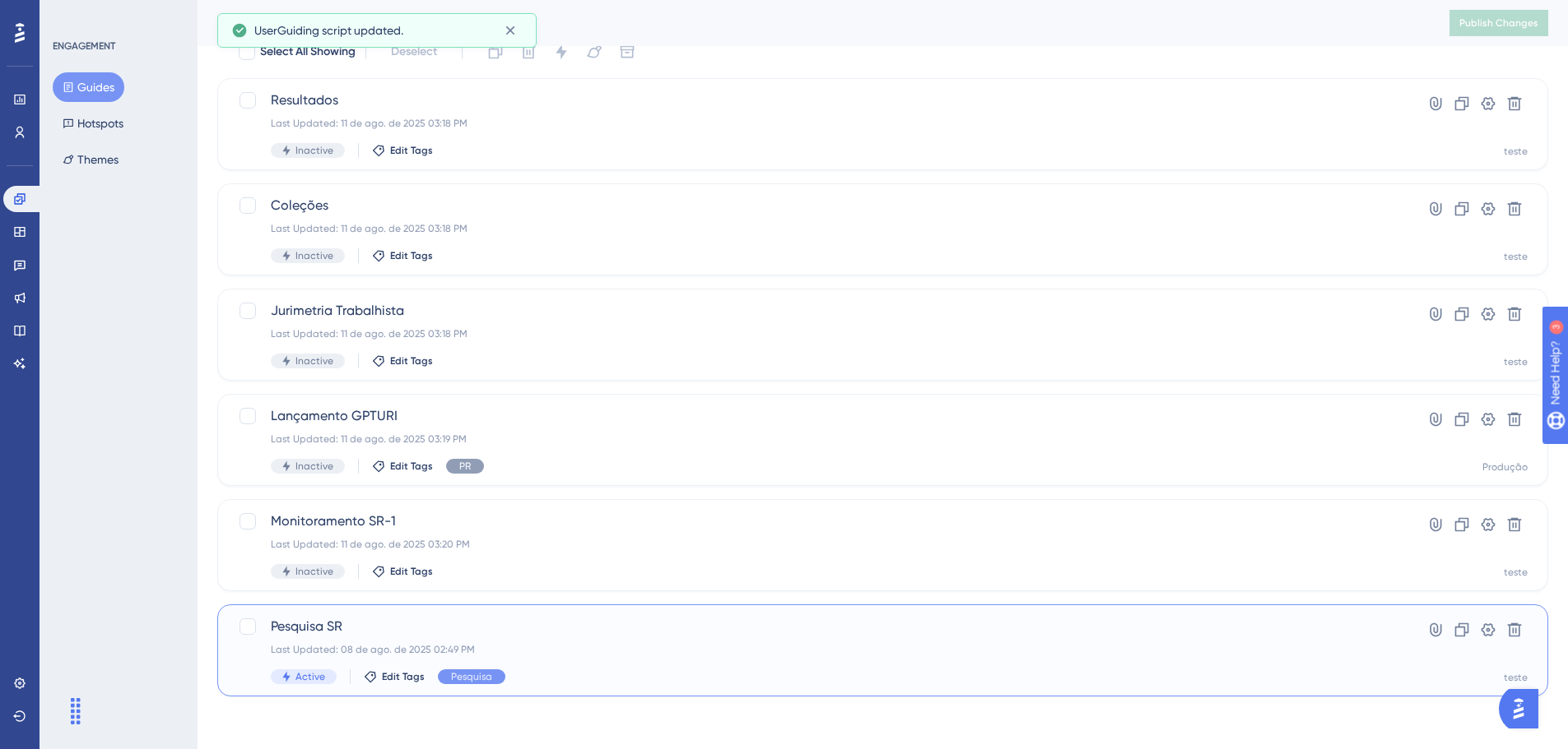
click at [522, 626] on span "Pesquisa SR" at bounding box center [818, 626] width 1093 height 20
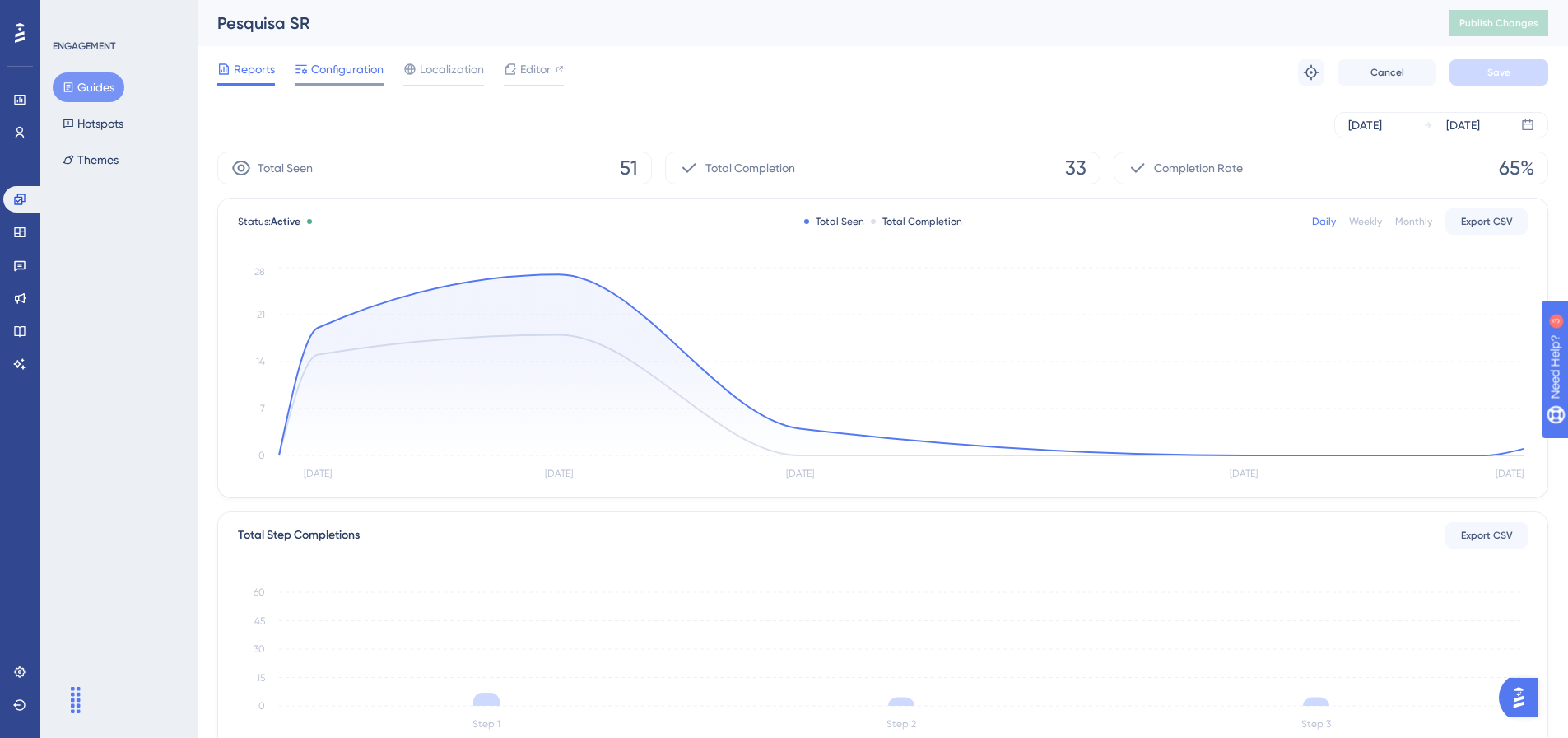
click at [330, 77] on span "Configuration" at bounding box center [348, 69] width 73 height 20
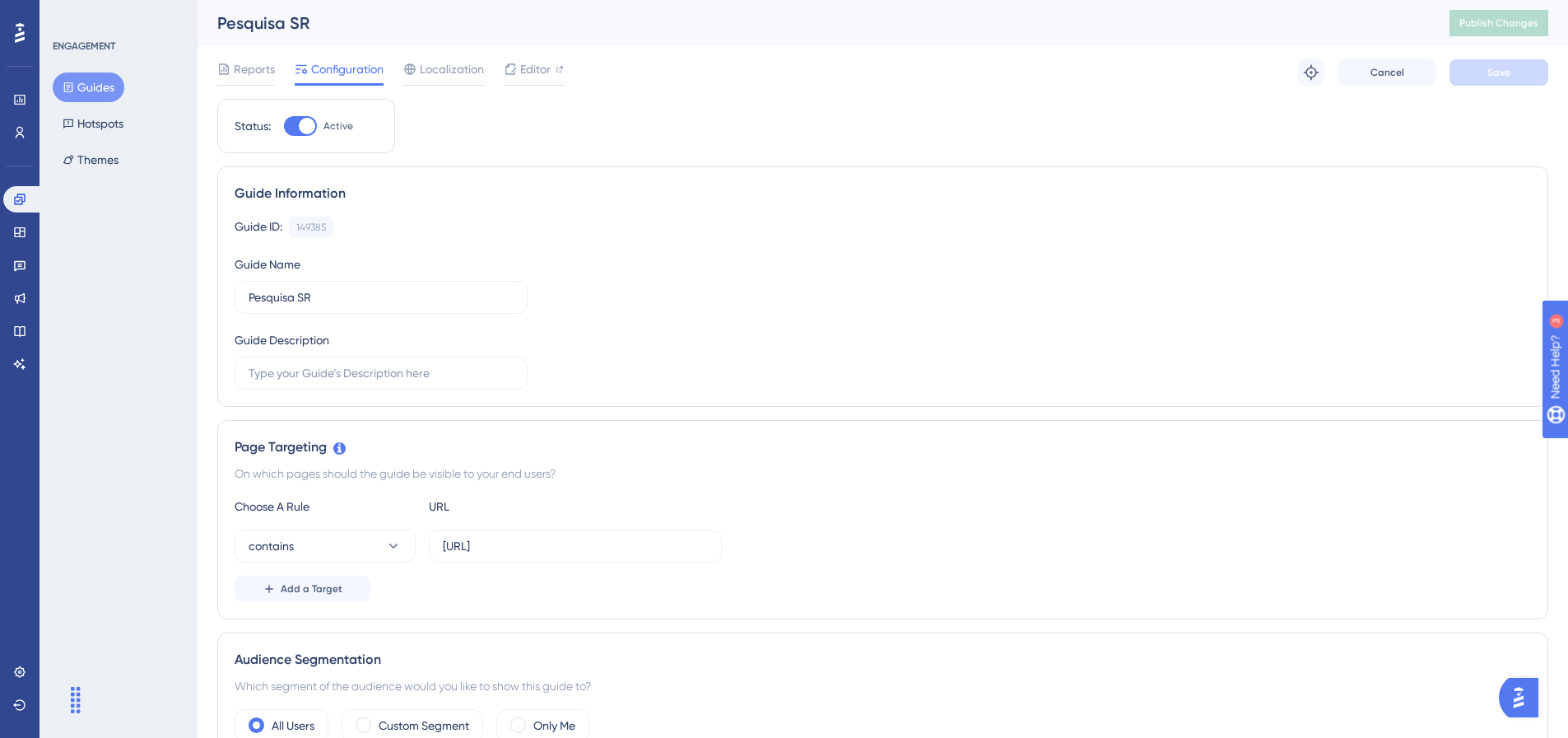
click at [294, 100] on div "Status: Active" at bounding box center [307, 126] width 178 height 55
drag, startPoint x: 300, startPoint y: 114, endPoint x: 315, endPoint y: 122, distance: 17.0
click at [301, 115] on div "Status: Active" at bounding box center [307, 126] width 178 height 55
click at [306, 133] on div at bounding box center [300, 126] width 33 height 20
click at [278, 129] on div "Status: Active" at bounding box center [306, 126] width 143 height 20
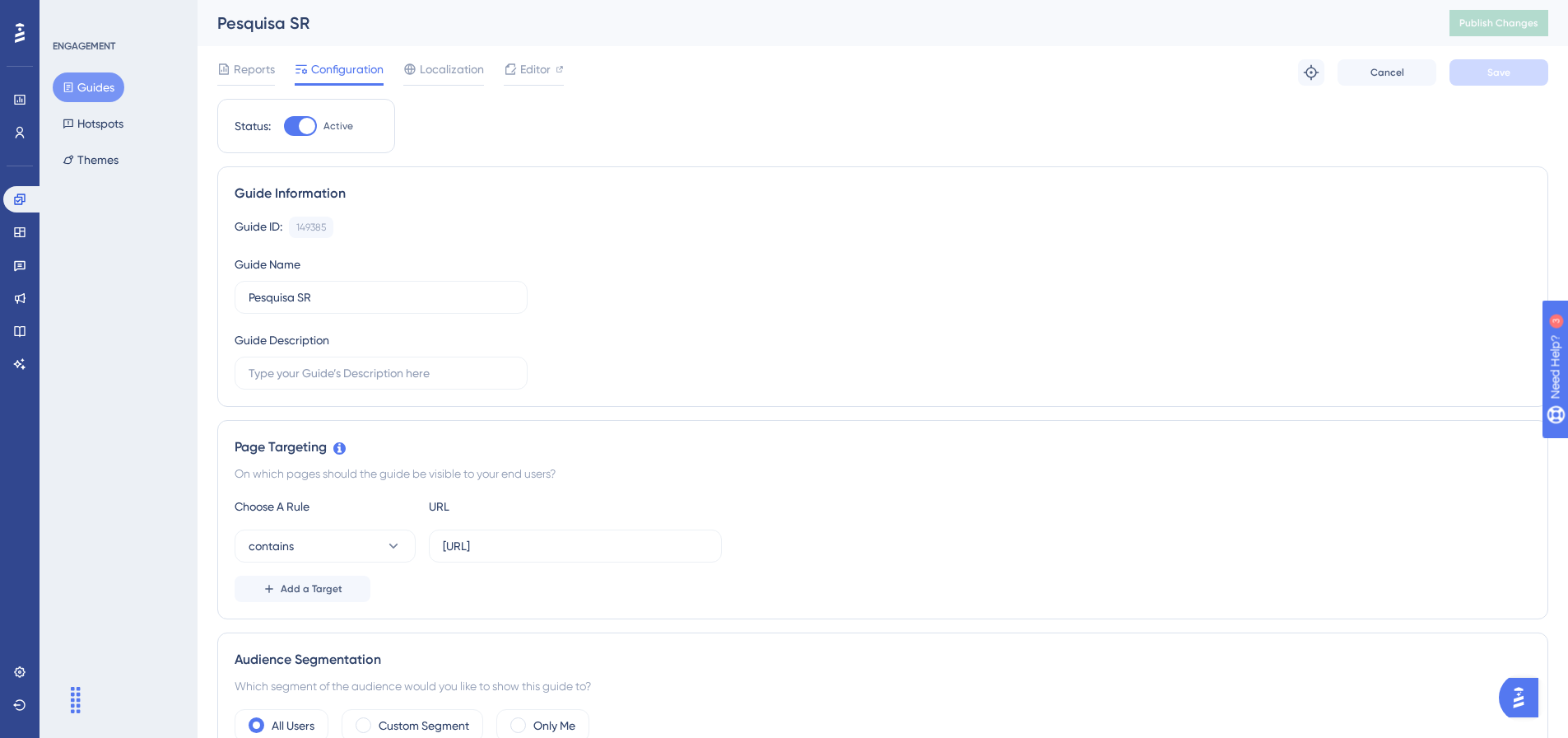
click at [294, 127] on div at bounding box center [300, 126] width 33 height 20
click at [284, 127] on input "Active" at bounding box center [283, 126] width 1 height 1
checkbox input "false"
click at [1495, 79] on span "Save" at bounding box center [1499, 73] width 23 height 13
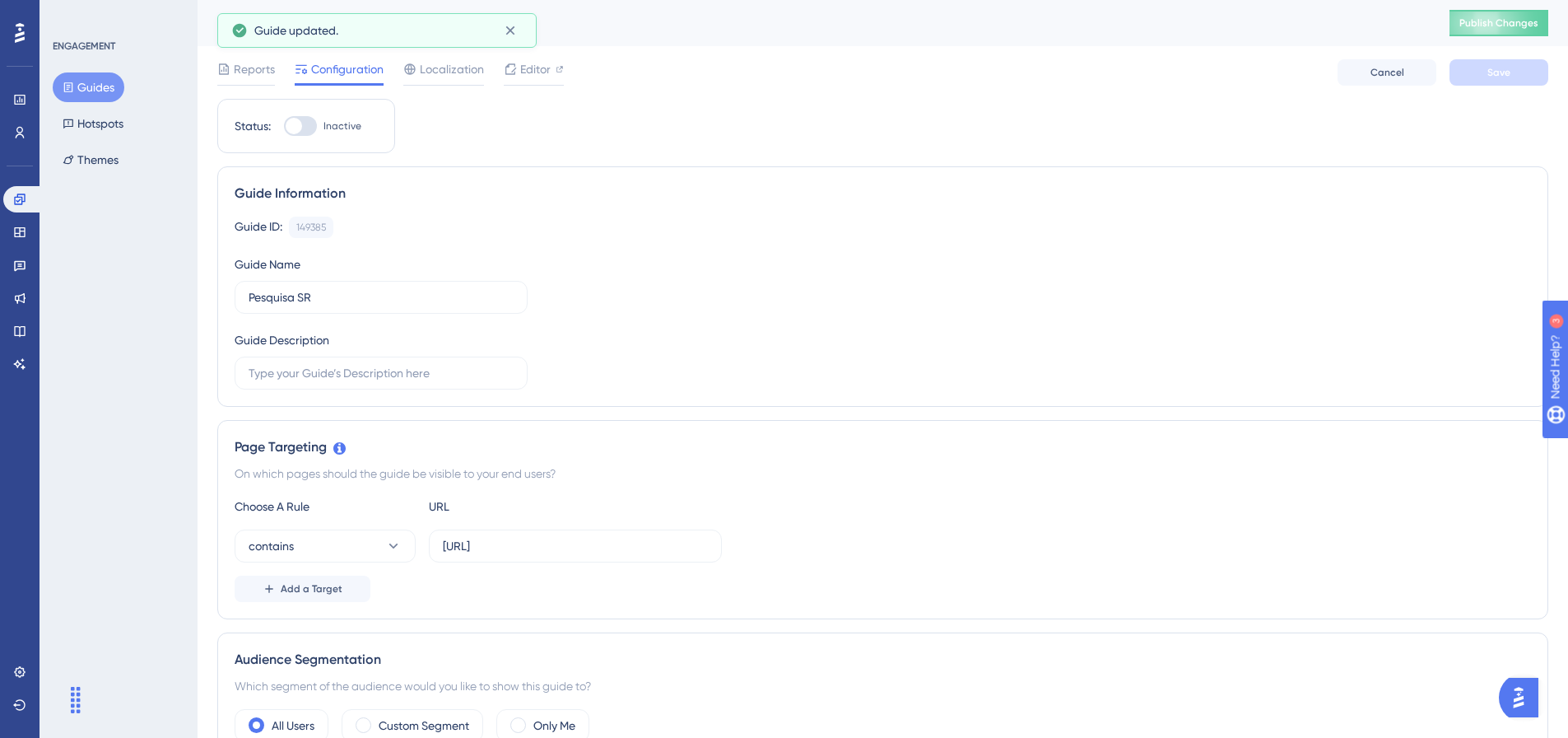
click at [1525, 9] on div "Pesquisa SR Publish Changes" at bounding box center [883, 23] width 1371 height 46
click at [1534, 17] on span "Publish Changes" at bounding box center [1499, 23] width 79 height 13
click at [103, 88] on button "Guides" at bounding box center [88, 87] width 72 height 30
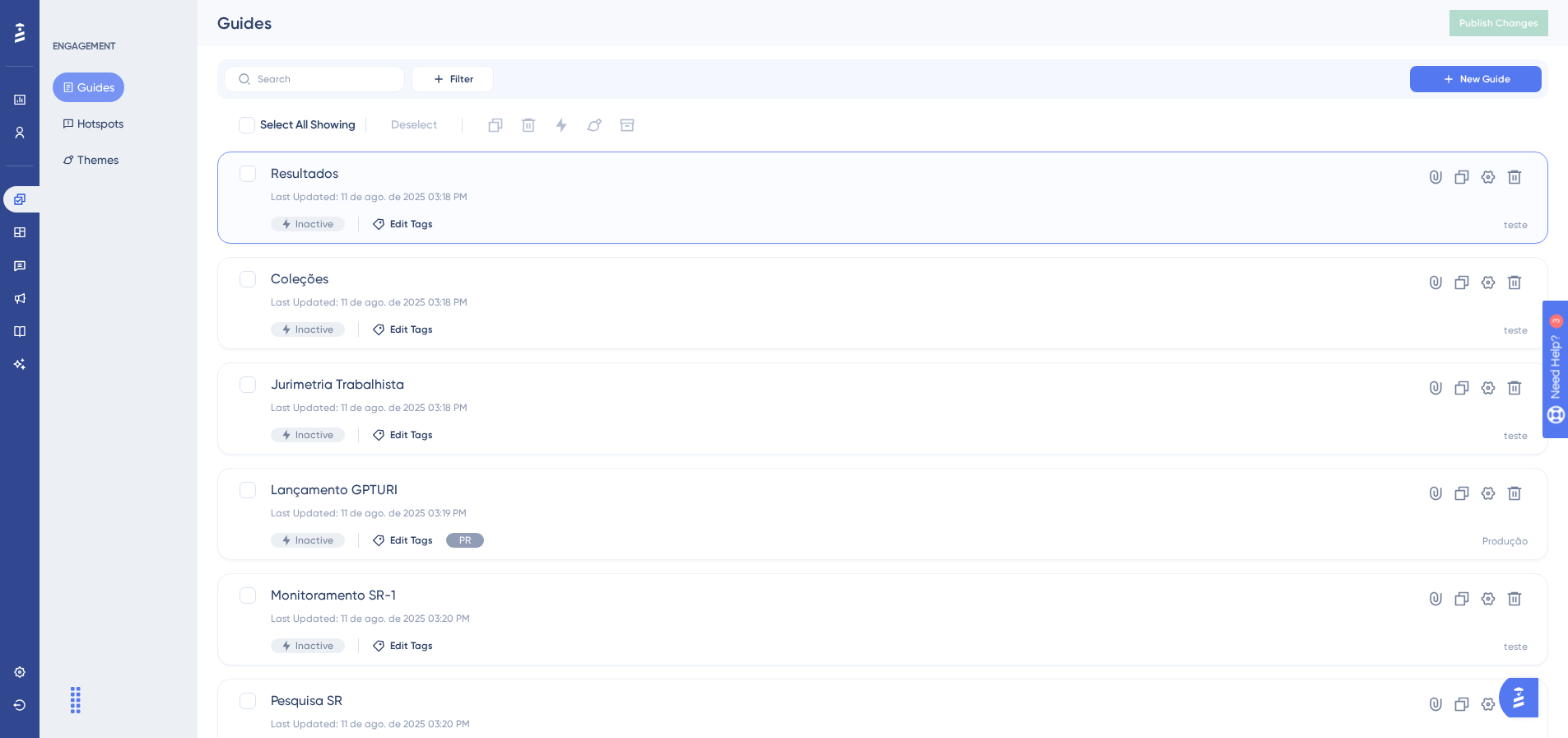
click at [458, 205] on div "Resultados Last Updated: 11 de ago. de 2025 03:18 PM Inactive Edit Tags" at bounding box center [818, 197] width 1093 height 67
